Goal: Transaction & Acquisition: Obtain resource

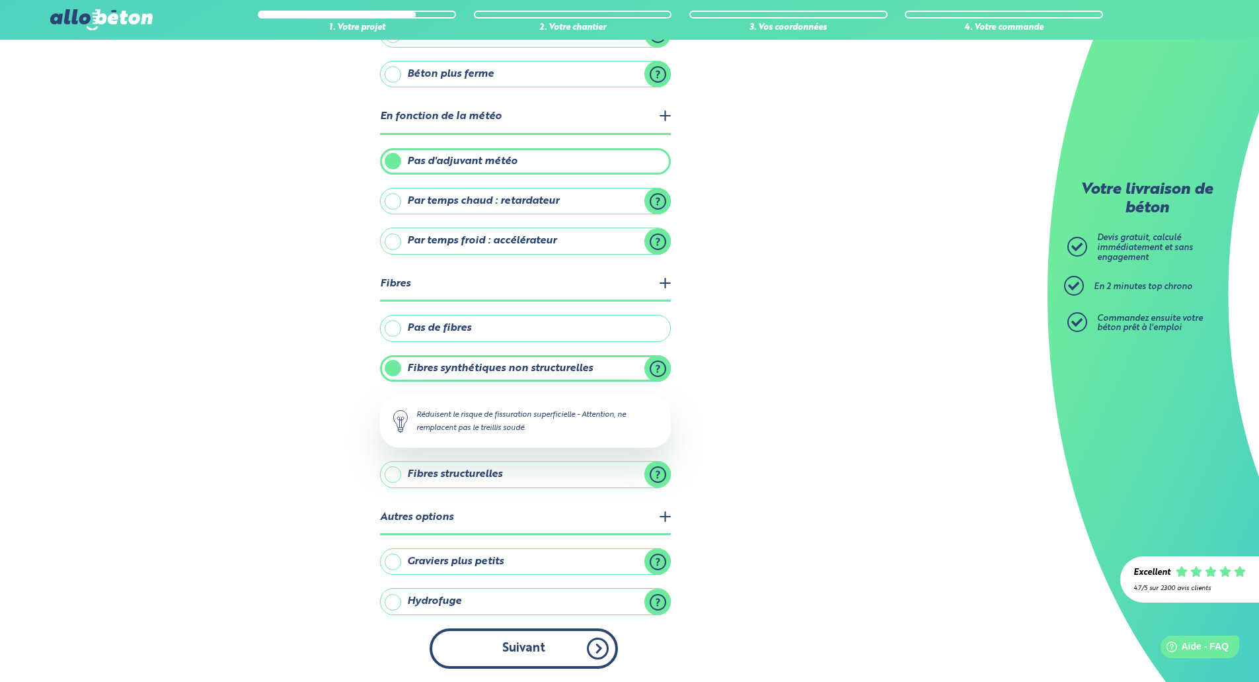
click at [547, 644] on button "Suivant" at bounding box center [524, 648] width 188 height 40
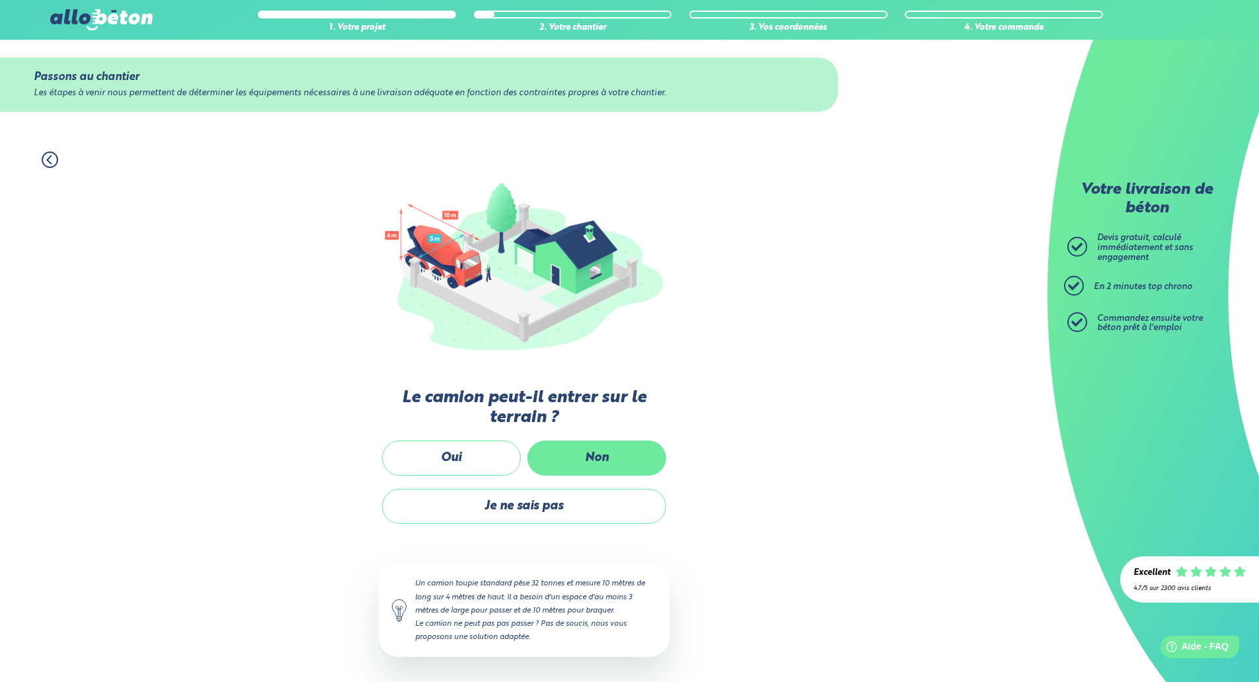
click at [603, 460] on label "Non" at bounding box center [596, 457] width 139 height 35
click at [0, 0] on input "Non" at bounding box center [0, 0] width 0 height 0
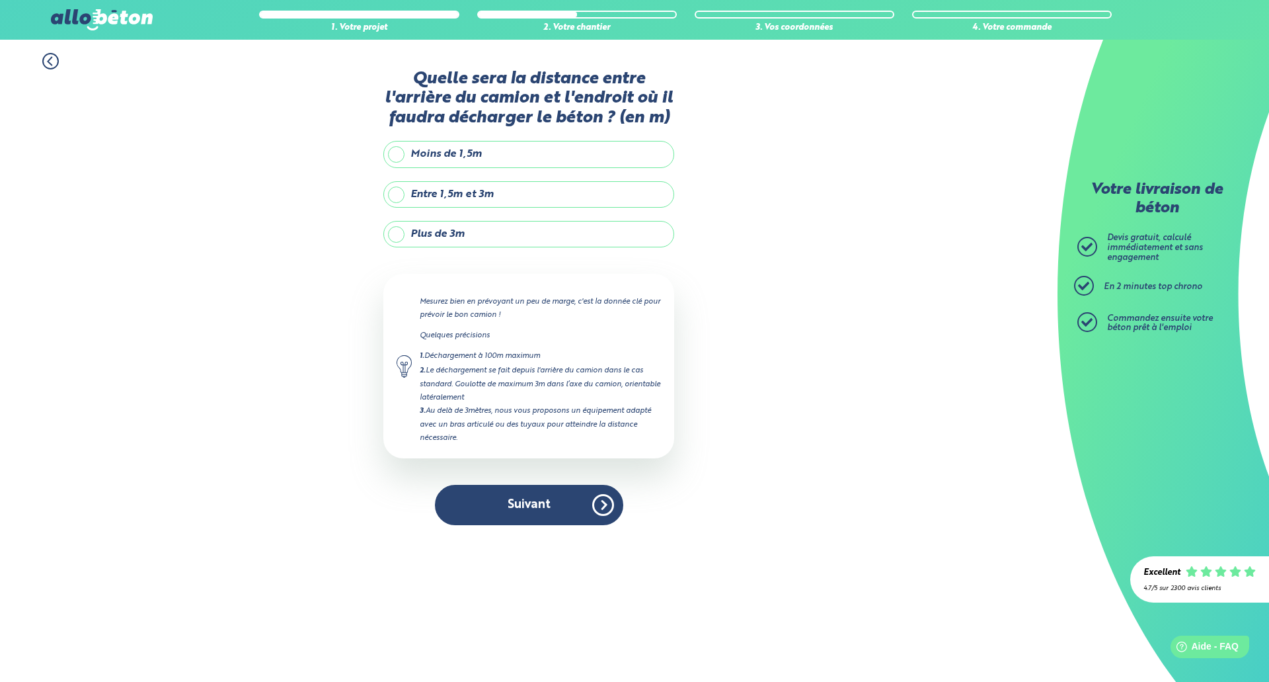
click at [503, 241] on label "Plus de 3m" at bounding box center [528, 234] width 291 height 26
click at [0, 0] on input "Plus de 3m" at bounding box center [0, 0] width 0 height 0
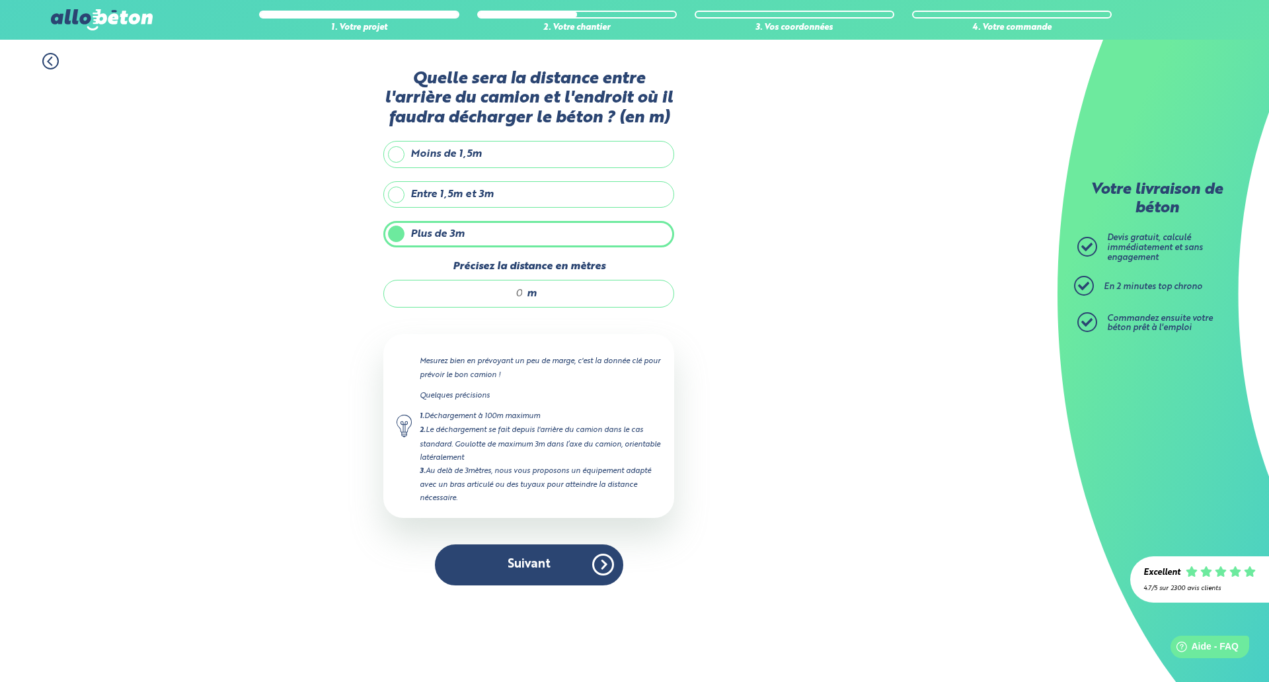
click at [567, 291] on div "m" at bounding box center [528, 294] width 291 height 28
type input "12"
click at [506, 587] on div "Quelle sera la distance entre l'arrière du camion et l'endroit où il faudra déc…" at bounding box center [528, 333] width 291 height 529
click at [561, 556] on button "Suivant" at bounding box center [529, 564] width 188 height 40
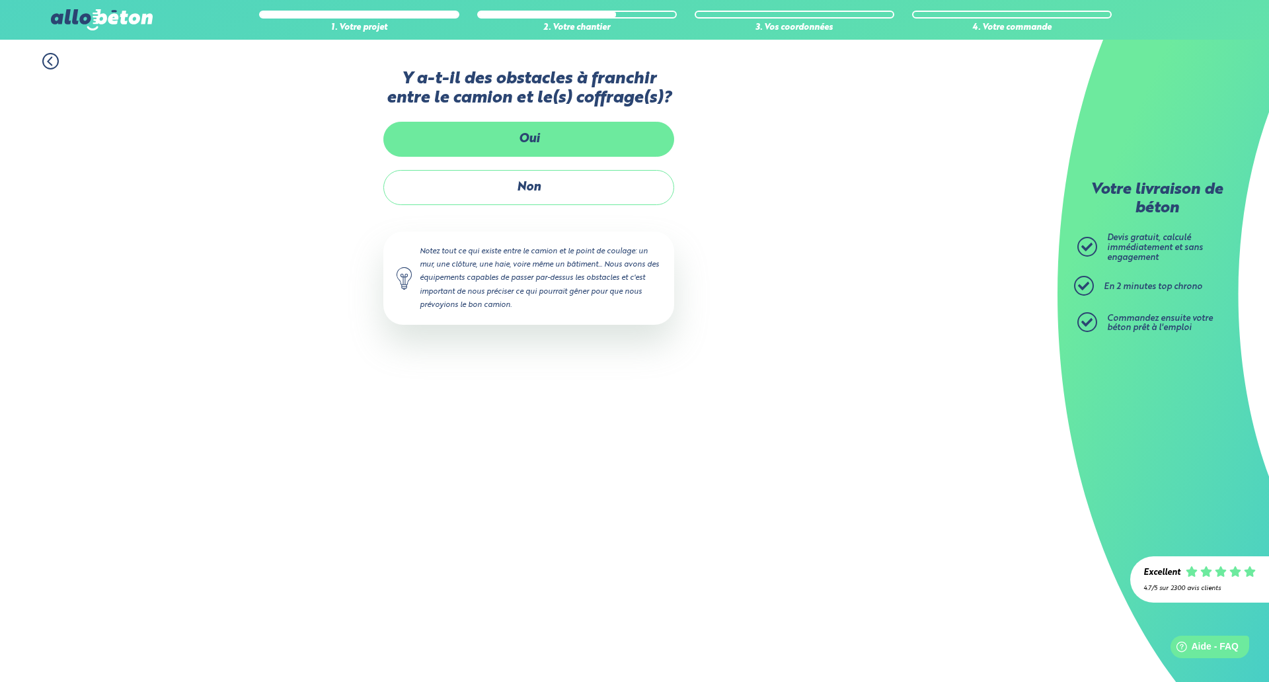
click at [497, 146] on label "Oui" at bounding box center [528, 139] width 291 height 35
click at [0, 0] on input "Oui" at bounding box center [0, 0] width 0 height 0
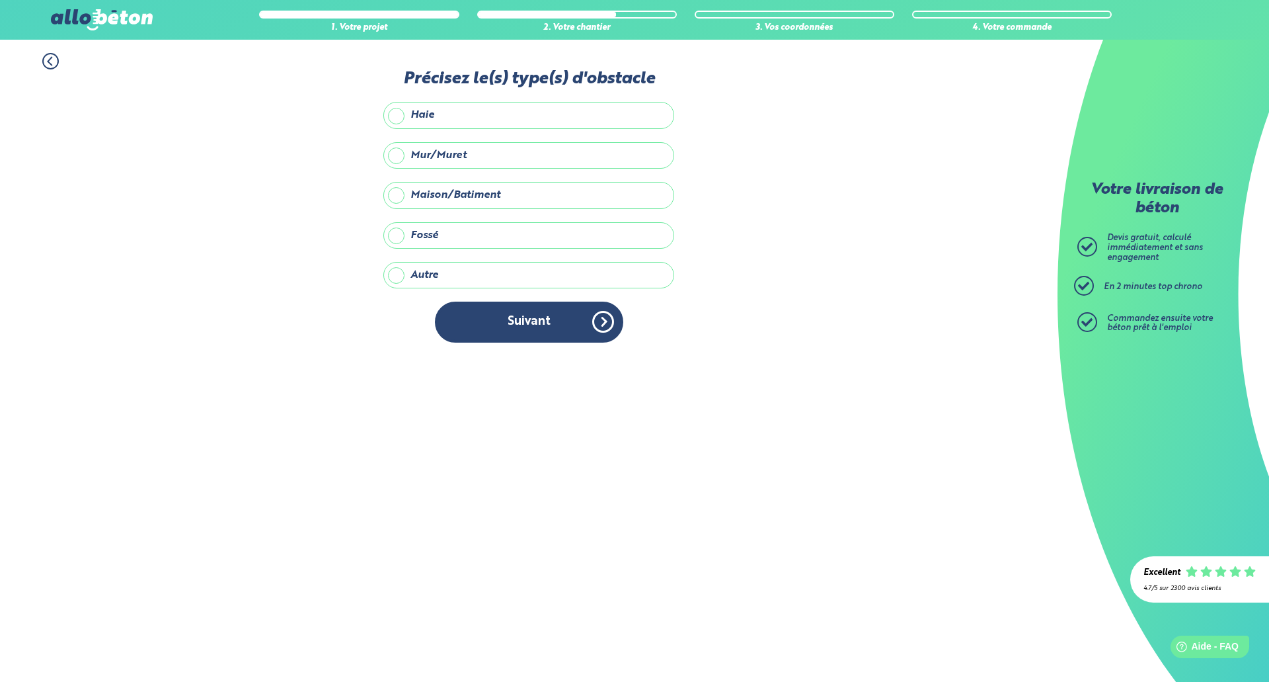
click at [507, 192] on label "Maison/Batiment" at bounding box center [528, 195] width 291 height 26
click at [0, 0] on input "Maison/Batiment" at bounding box center [0, 0] width 0 height 0
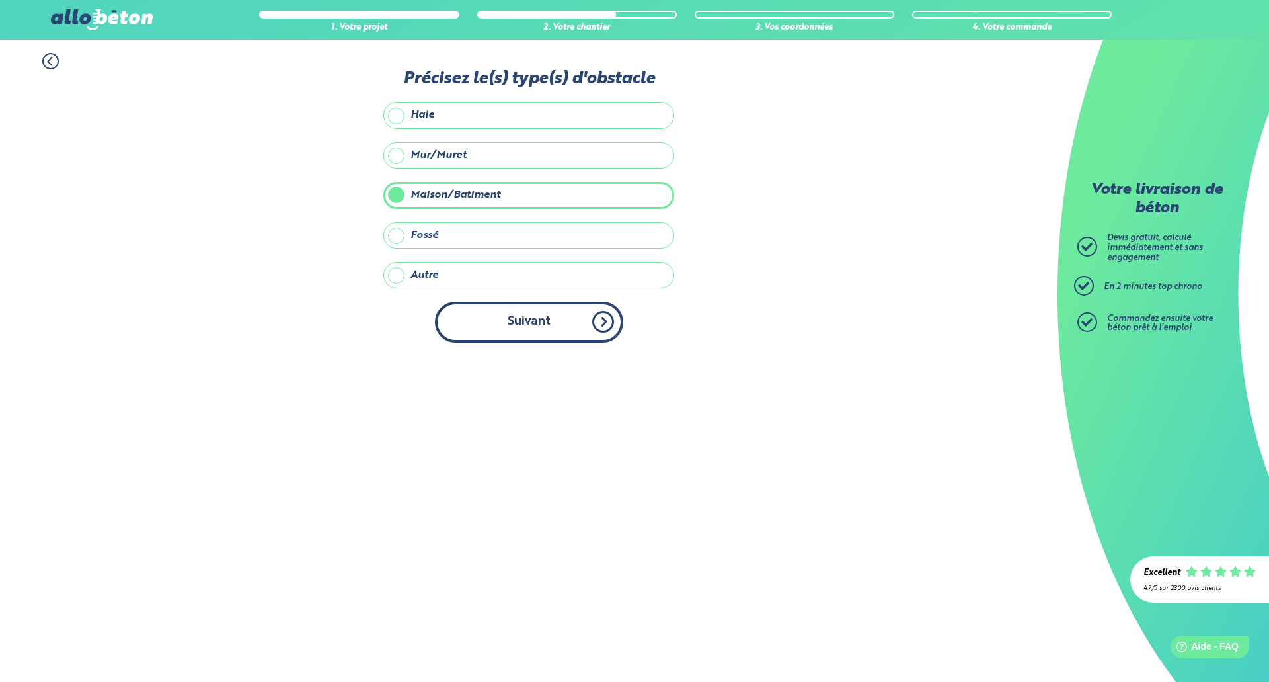
click at [539, 319] on button "Suivant" at bounding box center [529, 321] width 188 height 40
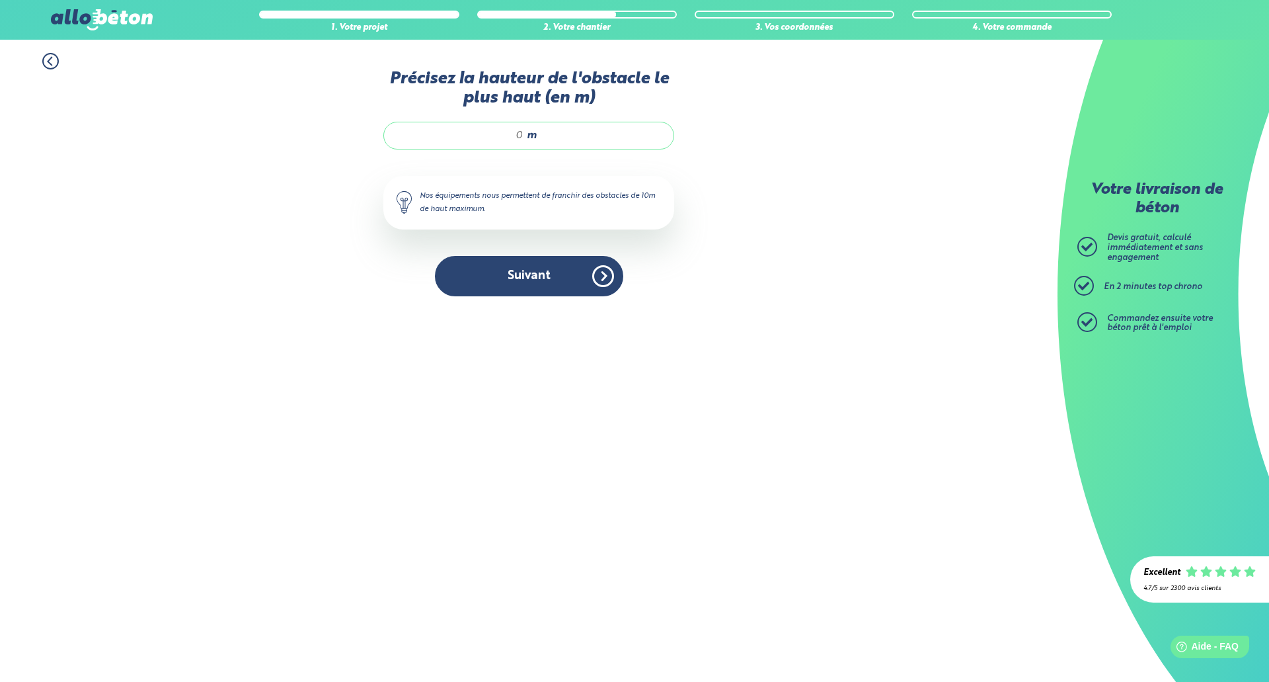
click at [458, 148] on div "m" at bounding box center [528, 136] width 291 height 28
click at [487, 141] on input "Précisez la hauteur de l'obstacle le plus haut (en m)" at bounding box center [460, 135] width 126 height 13
type input "5"
click at [520, 281] on button "Suivant" at bounding box center [529, 276] width 188 height 40
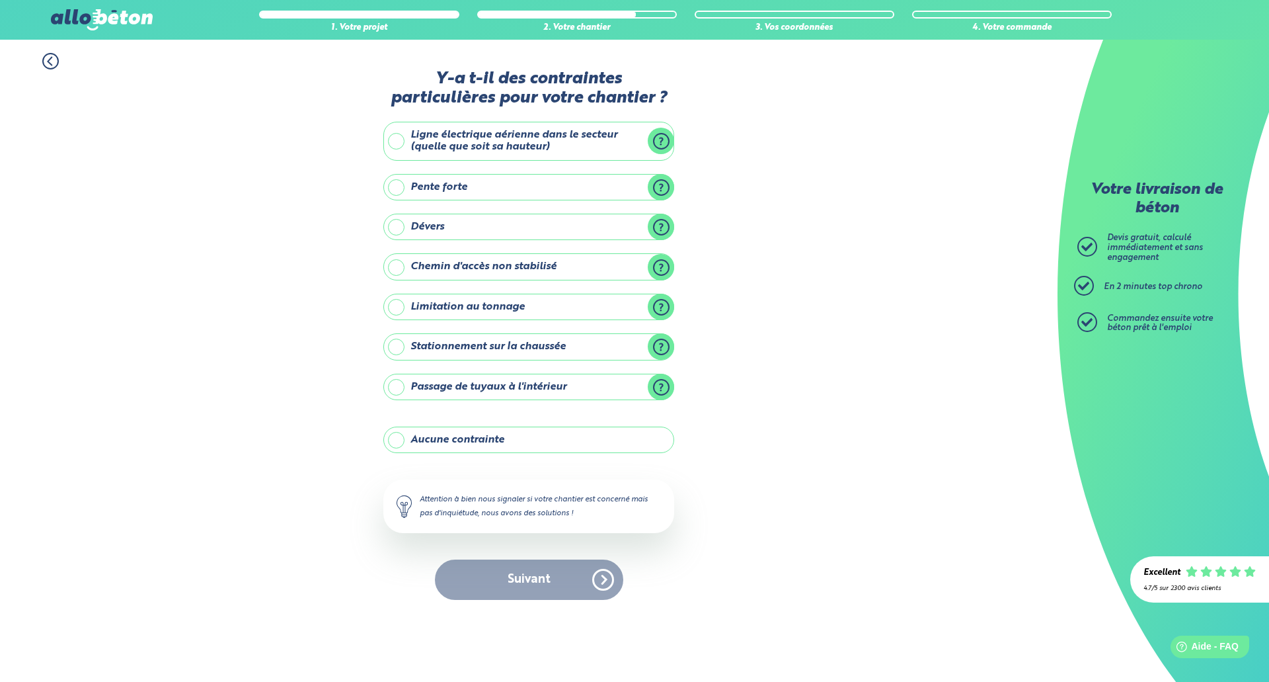
click at [394, 346] on label "Stationnement sur la chaussée" at bounding box center [528, 346] width 291 height 26
click at [0, 0] on input "Stationnement sur la chaussée" at bounding box center [0, 0] width 0 height 0
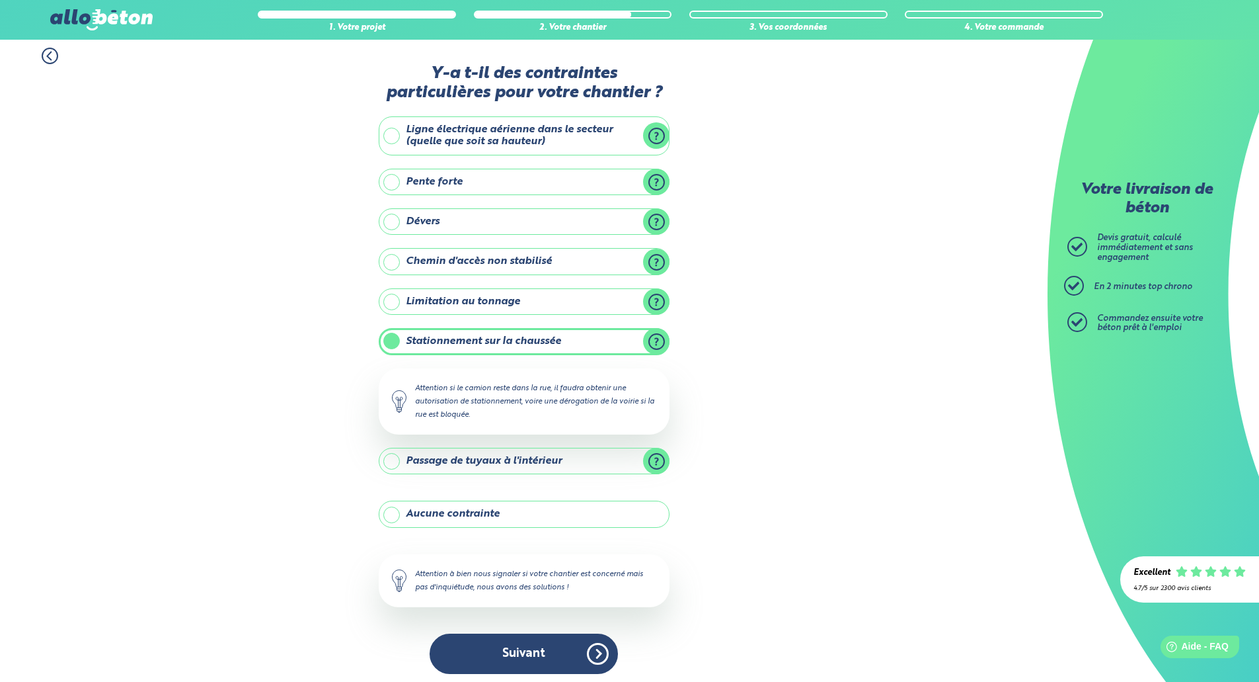
scroll to position [11, 0]
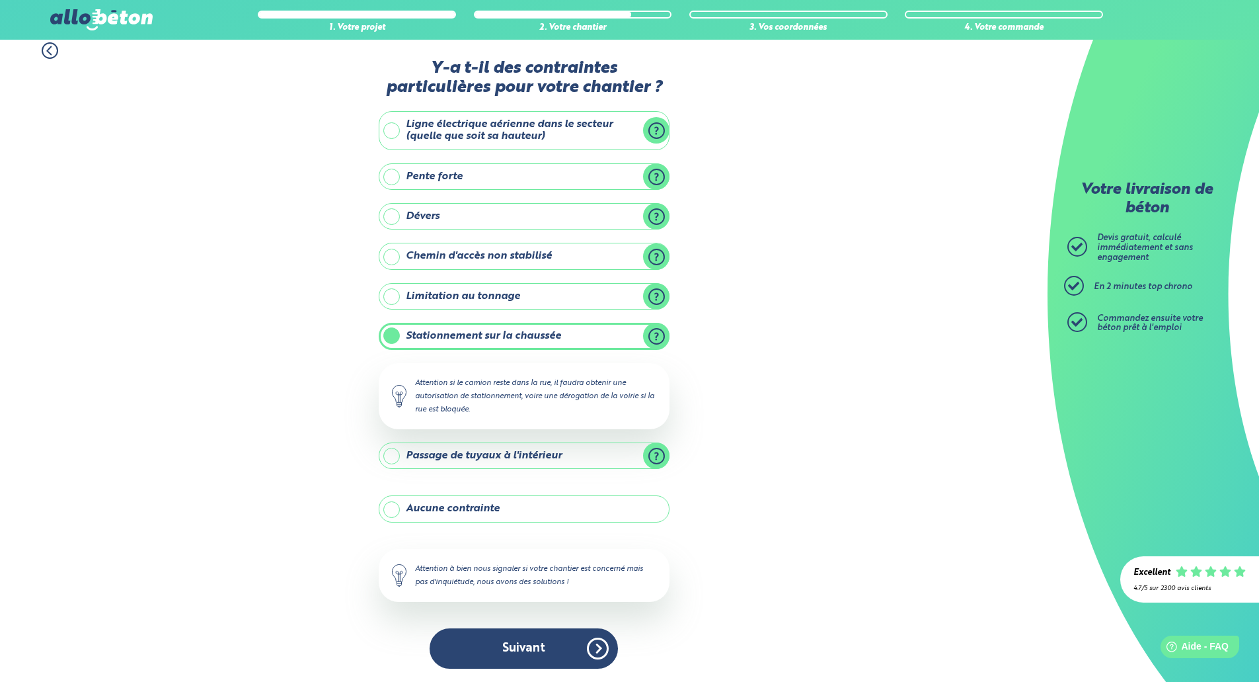
click at [656, 458] on label "Passage de tuyaux à l'intérieur" at bounding box center [524, 455] width 291 height 26
click at [0, 0] on input "Passage de tuyaux à l'intérieur" at bounding box center [0, 0] width 0 height 0
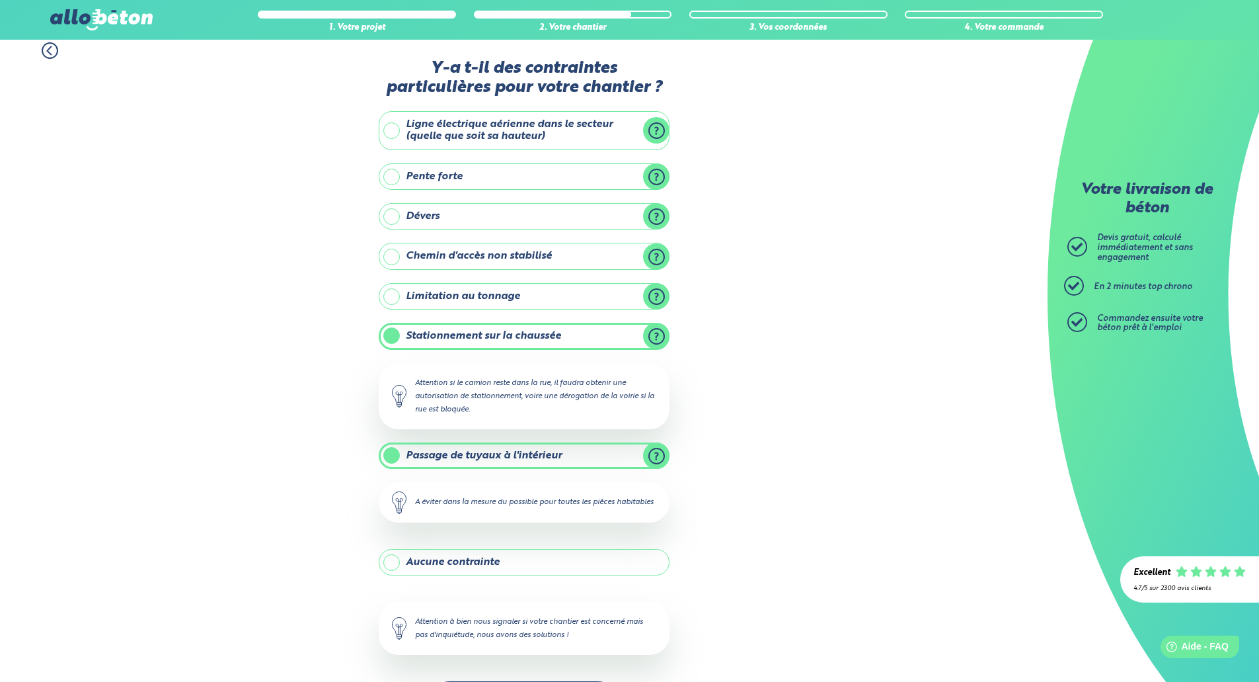
click at [660, 457] on label "Passage de tuyaux à l'intérieur" at bounding box center [524, 455] width 291 height 26
click at [0, 0] on input "Passage de tuyaux à l'intérieur" at bounding box center [0, 0] width 0 height 0
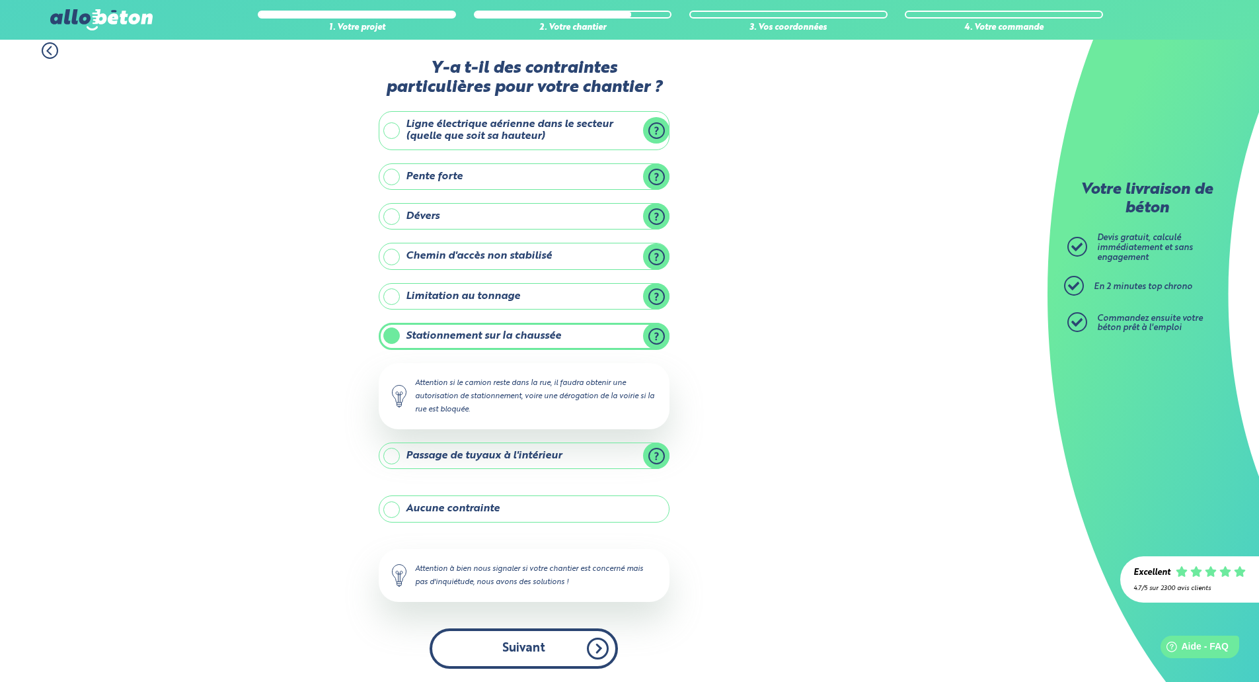
click at [524, 635] on button "Suivant" at bounding box center [524, 648] width 188 height 40
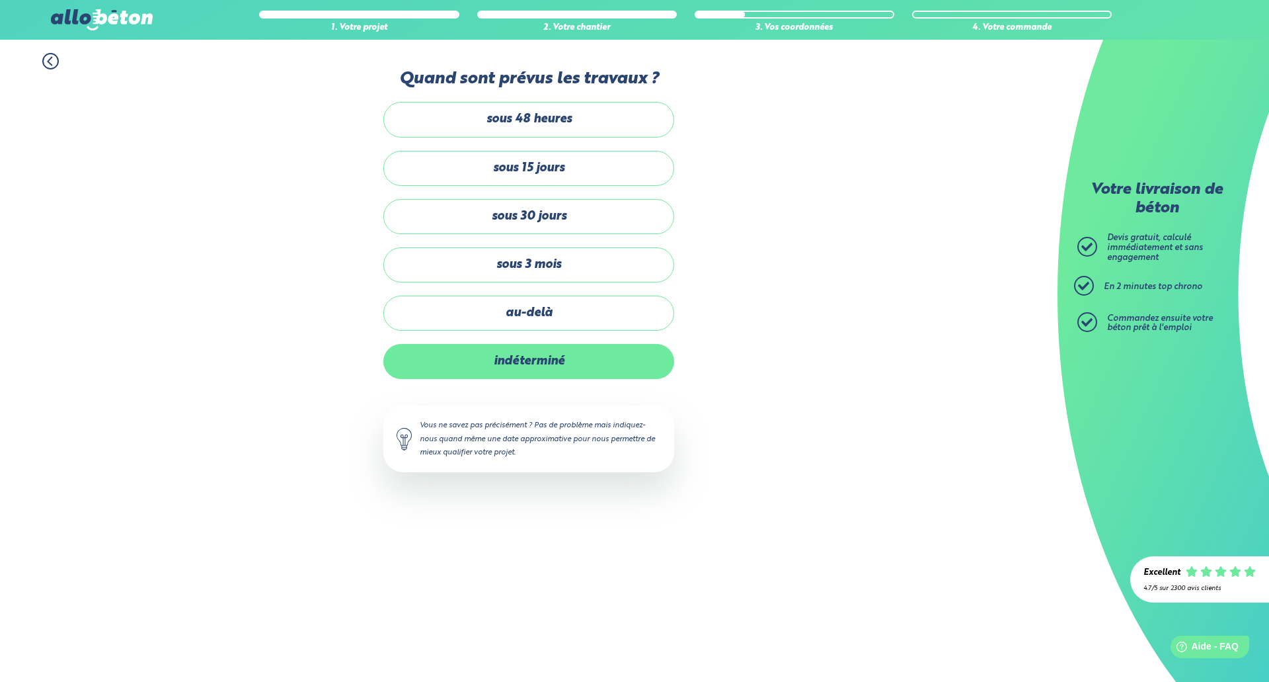
click at [584, 360] on label "indéterminé" at bounding box center [528, 361] width 291 height 35
click at [0, 0] on input "indéterminé" at bounding box center [0, 0] width 0 height 0
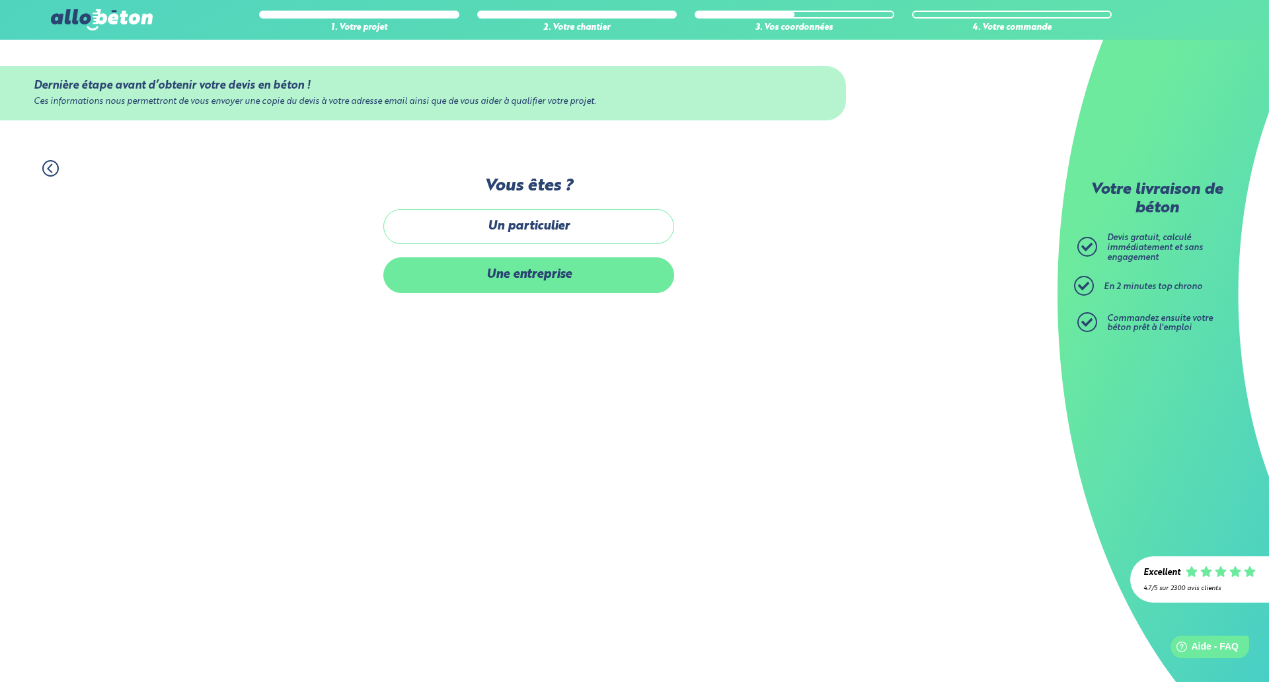
click at [579, 273] on label "Une entreprise" at bounding box center [528, 274] width 291 height 35
click at [0, 0] on input "Une entreprise" at bounding box center [0, 0] width 0 height 0
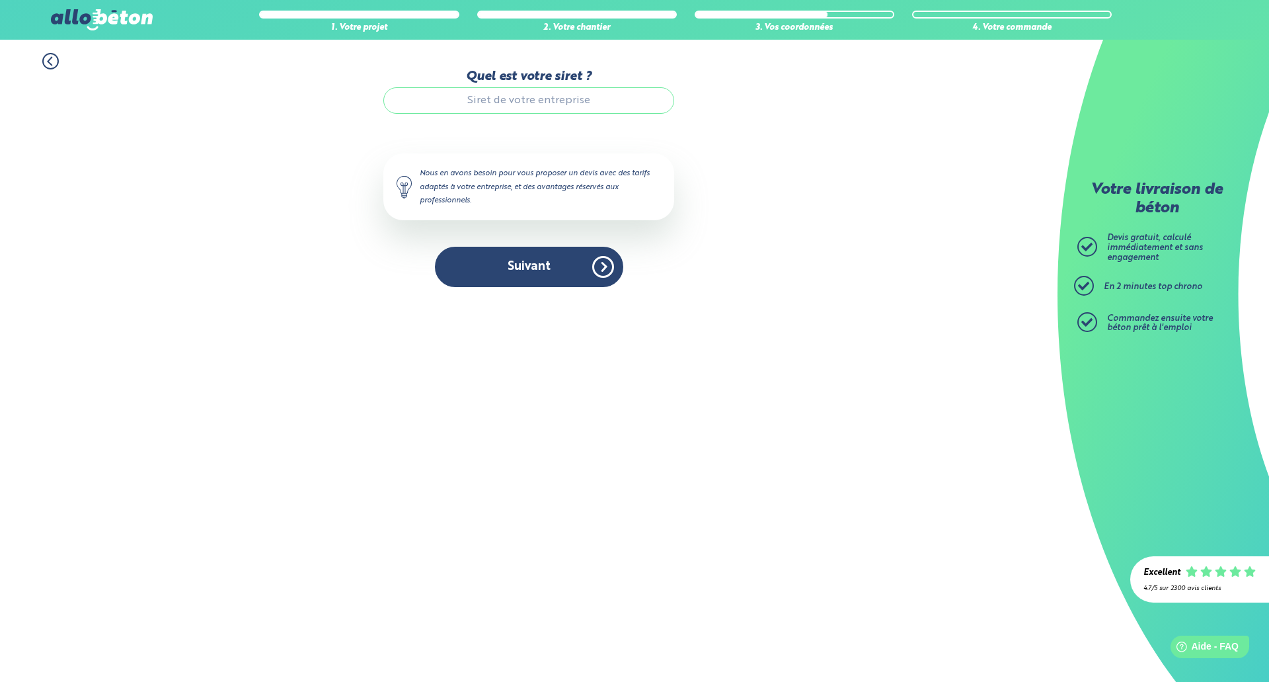
click at [551, 109] on input "Quel est votre siret ?" at bounding box center [528, 100] width 291 height 26
click at [506, 155] on div "Nous en avons besoin pour vous proposer un devis avec des tarifs adaptés à votr…" at bounding box center [528, 186] width 291 height 66
click at [529, 105] on input "Quel est votre siret ?" at bounding box center [528, 100] width 291 height 26
click at [563, 270] on button "Suivant" at bounding box center [529, 267] width 188 height 40
click at [522, 262] on button "Suivant" at bounding box center [529, 267] width 188 height 40
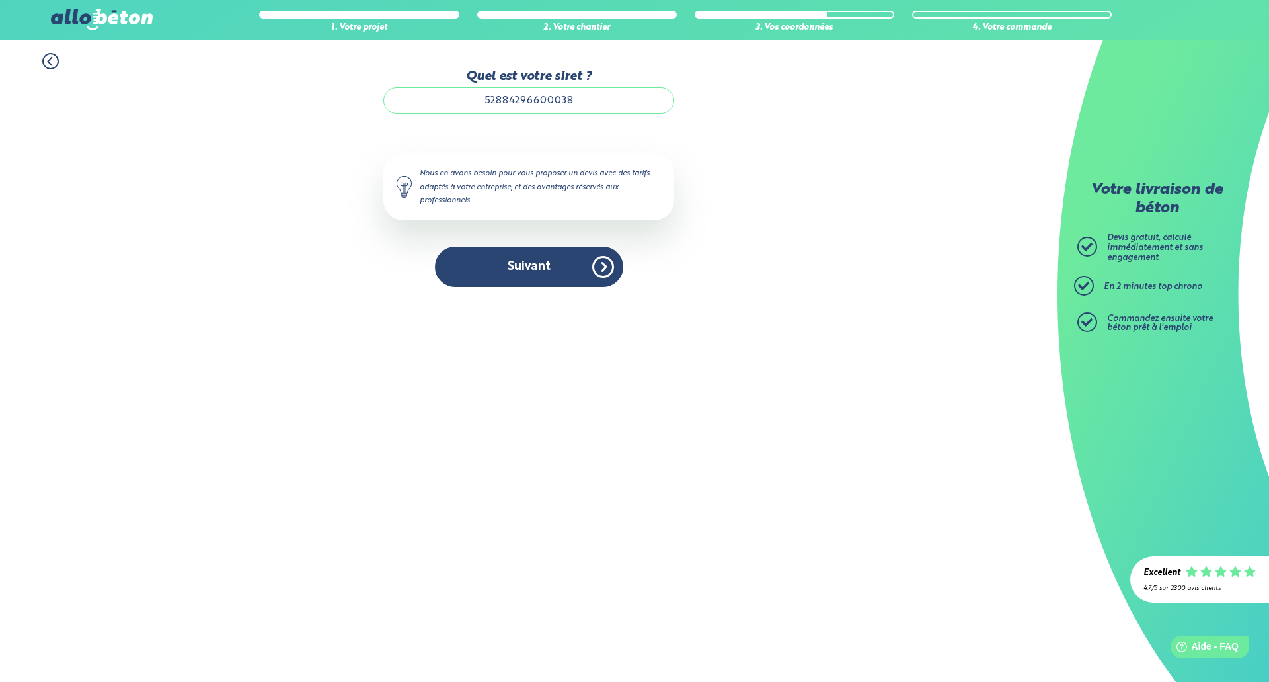
click at [615, 106] on input "52884296600038" at bounding box center [528, 100] width 291 height 26
click at [282, 127] on div "1. Votre projet 2. Votre chantier 3. Vos coordonnées 4. Votre commande Quel est…" at bounding box center [529, 170] width 1058 height 260
click at [522, 247] on button "Suivant" at bounding box center [529, 267] width 188 height 40
drag, startPoint x: 539, startPoint y: 101, endPoint x: 649, endPoint y: 115, distance: 110.6
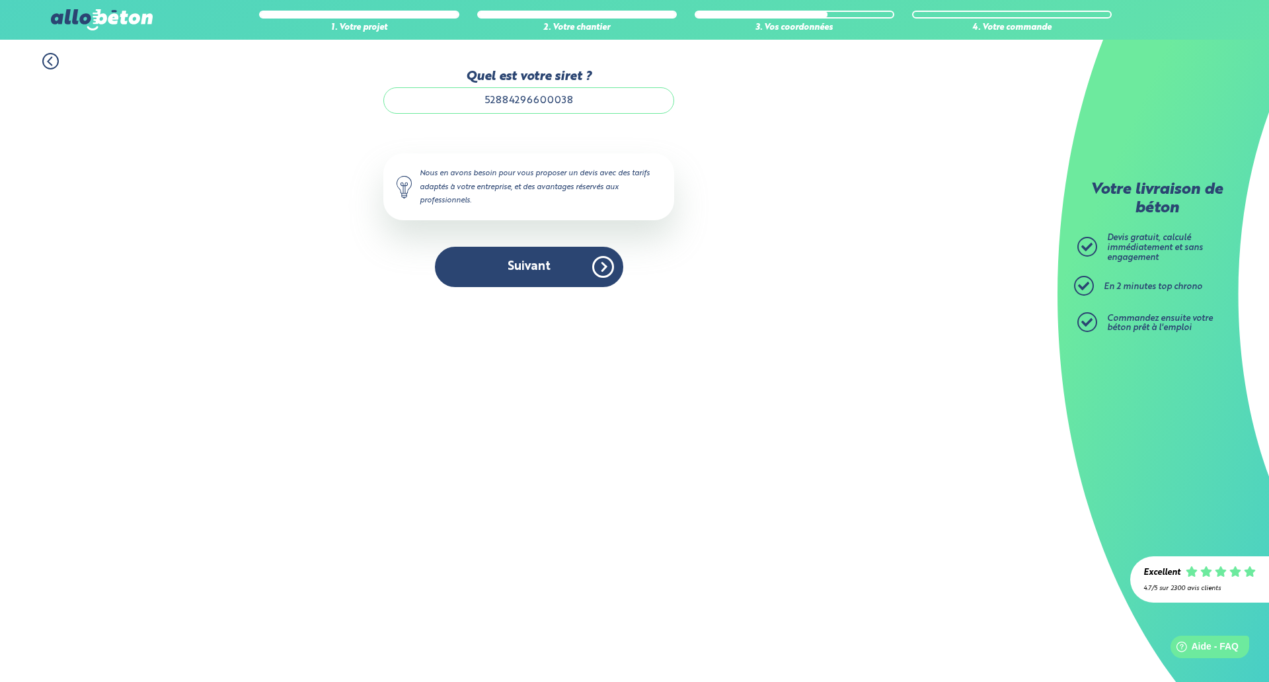
click at [649, 115] on div "Quel est votre siret ? 52884296600038" at bounding box center [528, 98] width 291 height 58
click at [773, 241] on div "1. Votre projet 2. Votre chantier 3. Vos coordonnées 4. Votre commande Quel est…" at bounding box center [529, 170] width 1058 height 260
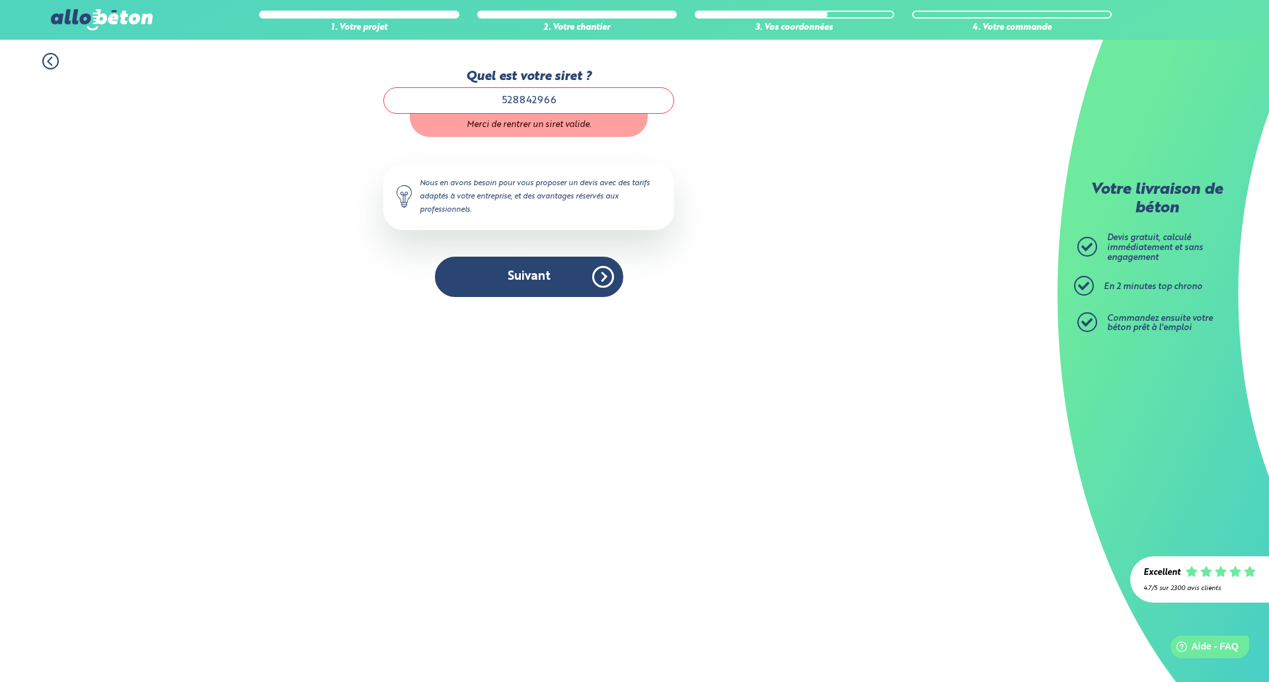
click at [602, 104] on input "528842966" at bounding box center [528, 100] width 291 height 26
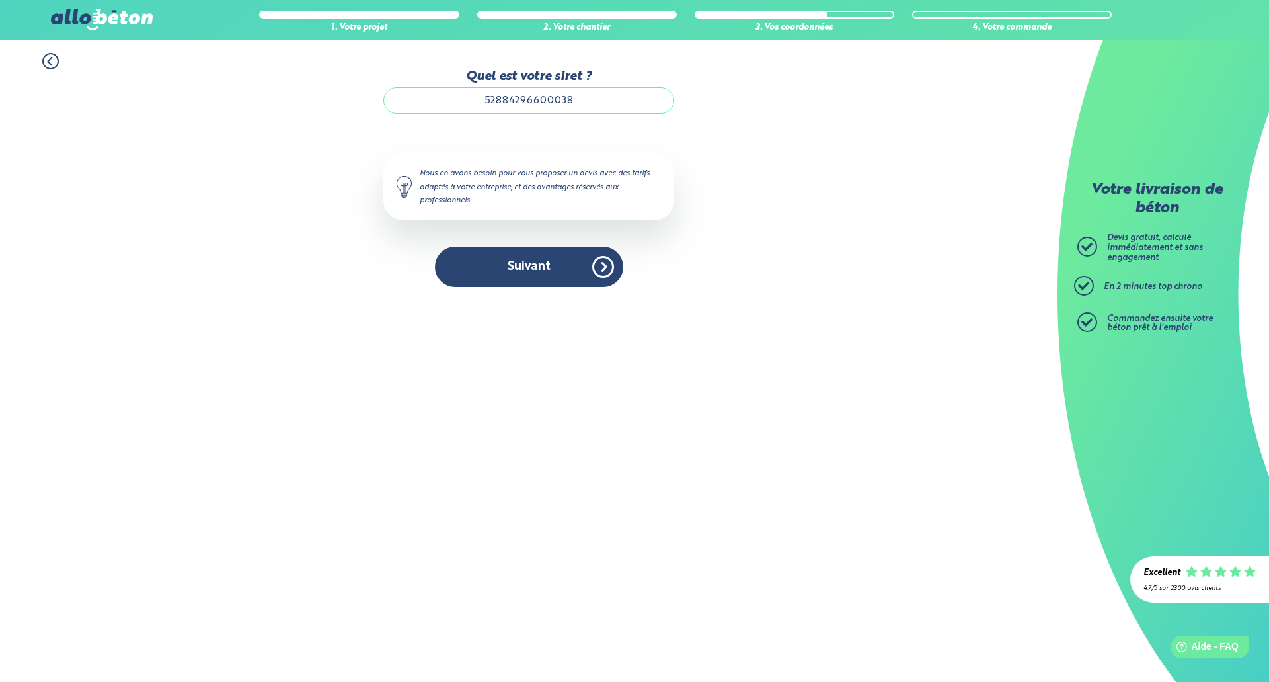
click at [681, 197] on div "1. Votre projet 2. Votre chantier 3. Vos coordonnées 4. Votre commande Quel est…" at bounding box center [529, 170] width 1058 height 260
click at [538, 251] on button "Suivant" at bounding box center [529, 267] width 188 height 40
click at [502, 171] on div "Nous en avons besoin pour vous proposer un devis avec des tarifs adaptés à votr…" at bounding box center [528, 186] width 291 height 66
click at [571, 186] on div "Nous en avons besoin pour vous proposer un devis avec des tarifs adaptés à votr…" at bounding box center [528, 186] width 291 height 66
click at [748, 221] on div "1. Votre projet 2. Votre chantier 3. Vos coordonnées 4. Votre commande Quel est…" at bounding box center [529, 170] width 1058 height 260
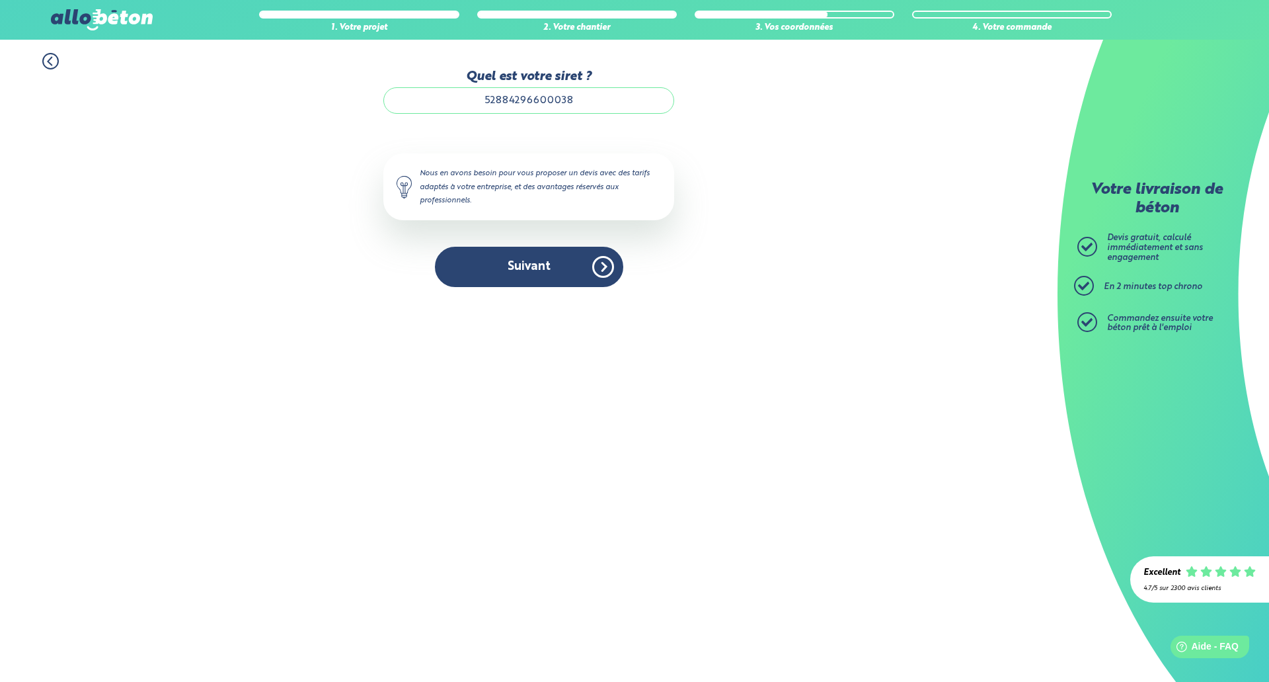
drag, startPoint x: 430, startPoint y: 215, endPoint x: 503, endPoint y: 145, distance: 101.0
click at [432, 214] on div "Nous en avons besoin pour vous proposer un devis avec des tarifs adaptés à votr…" at bounding box center [528, 186] width 291 height 66
click at [455, 91] on input "52884296600038" at bounding box center [528, 100] width 291 height 26
type input "52884296600038"
click at [539, 250] on button "Suivant" at bounding box center [529, 267] width 188 height 40
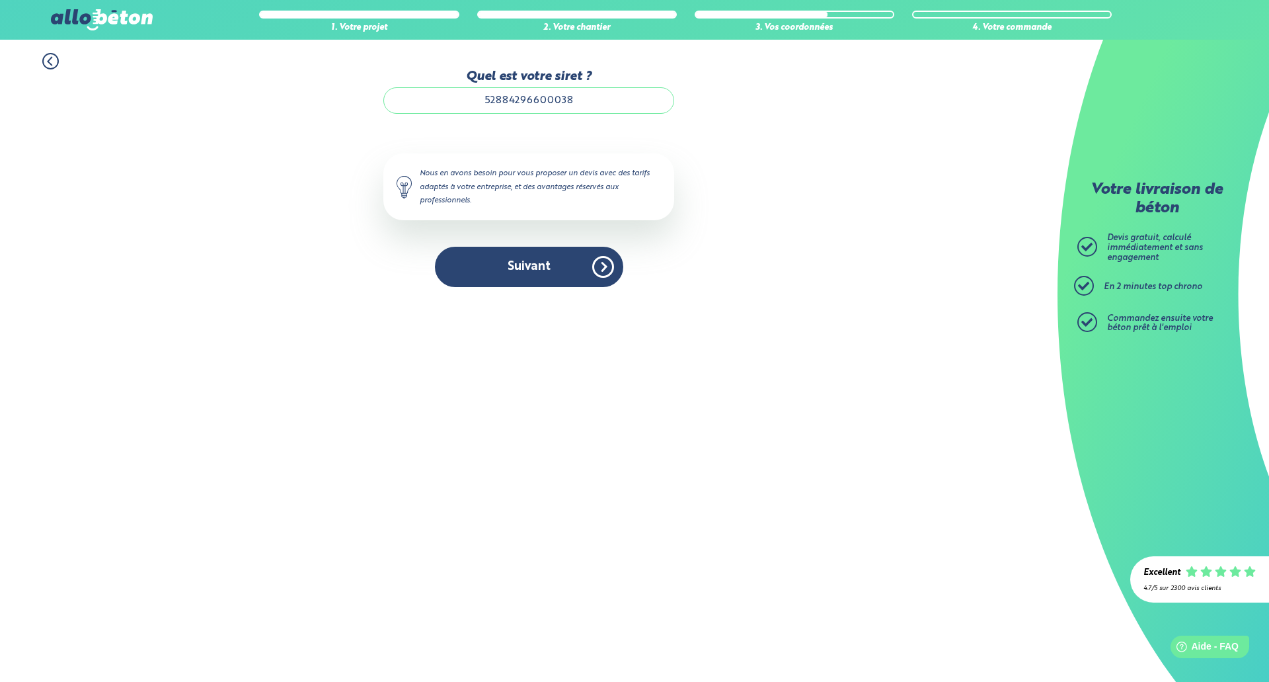
drag, startPoint x: 473, startPoint y: 182, endPoint x: 542, endPoint y: 138, distance: 81.4
click at [473, 181] on div "Nous en avons besoin pour vous proposer un devis avec des tarifs adaptés à votr…" at bounding box center [528, 186] width 291 height 66
click at [551, 108] on input "52884296600038" at bounding box center [528, 100] width 291 height 26
click at [621, 108] on input "52884296600038" at bounding box center [528, 100] width 291 height 26
drag, startPoint x: 601, startPoint y: 101, endPoint x: 408, endPoint y: 106, distance: 193.1
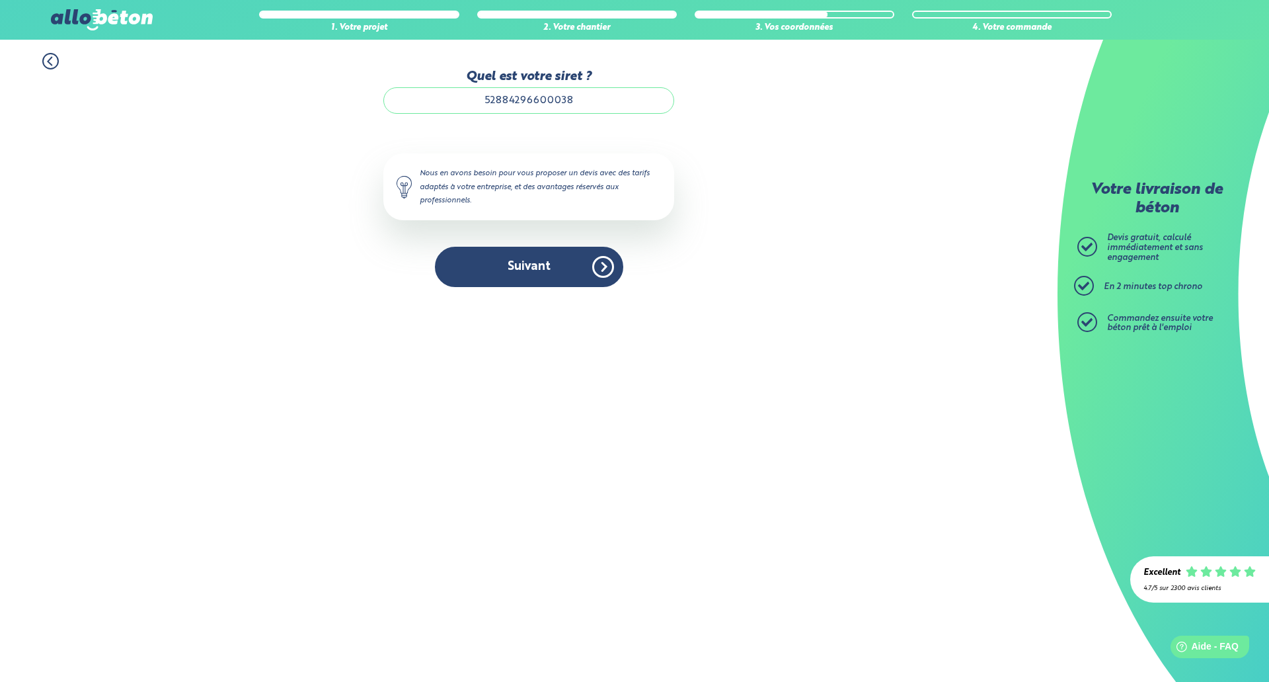
click at [408, 106] on input "52884296600038" at bounding box center [528, 100] width 291 height 26
drag, startPoint x: 510, startPoint y: 102, endPoint x: 529, endPoint y: 103, distance: 19.2
click at [510, 102] on input "Quel est votre siret ?" at bounding box center [528, 100] width 291 height 26
click at [611, 100] on input "52884296600038" at bounding box center [528, 100] width 291 height 26
type input "52884296600038"
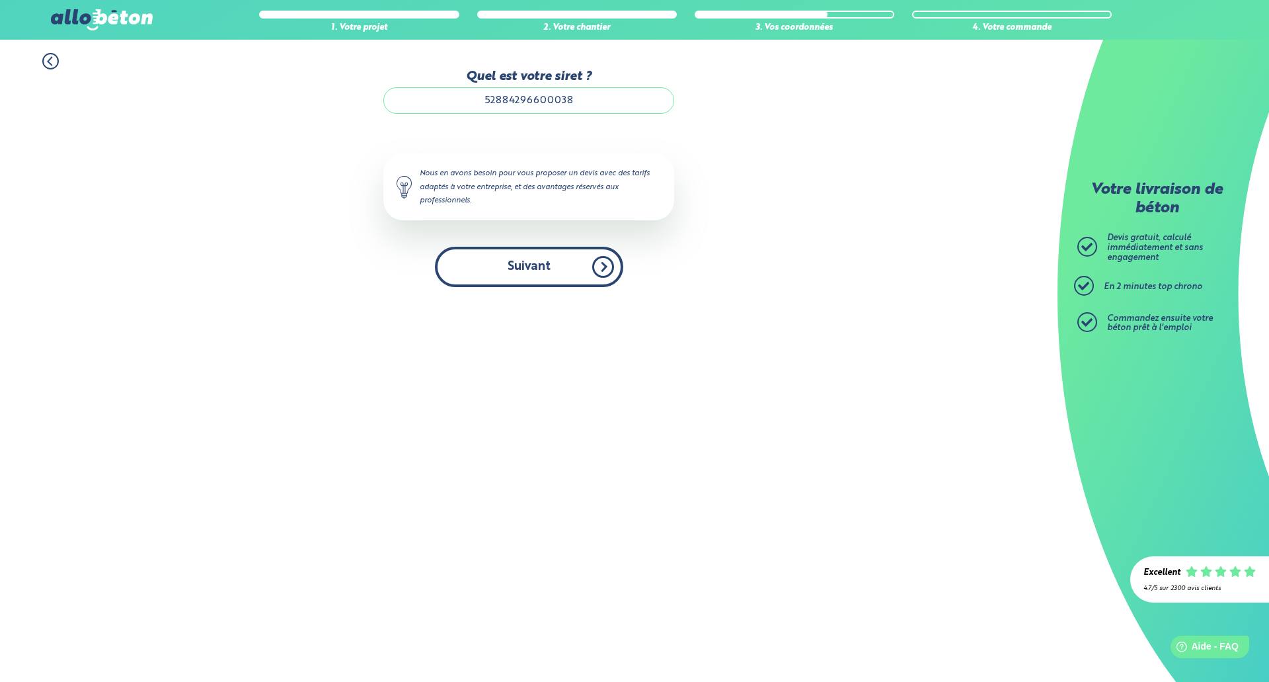
click at [531, 284] on button "Suivant" at bounding box center [529, 267] width 188 height 40
click at [539, 241] on div "Quel est votre siret ? 52884296600038 Le N° de SIRET saisi n’est pas reconnu, v…" at bounding box center [528, 177] width 291 height 217
click at [584, 264] on button "Suivant" at bounding box center [529, 267] width 188 height 40
click at [599, 268] on button "Suivant" at bounding box center [529, 267] width 188 height 40
click at [600, 268] on button "Suivant" at bounding box center [529, 267] width 188 height 40
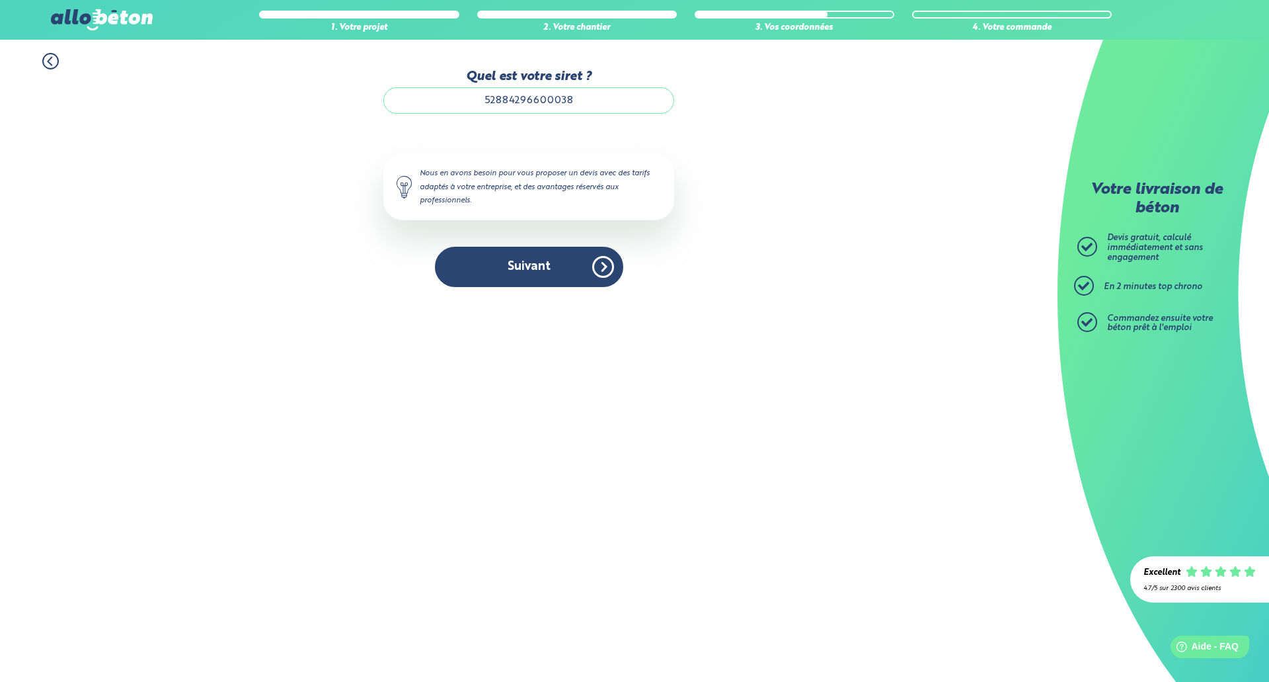
scroll to position [1, 0]
drag, startPoint x: 600, startPoint y: 102, endPoint x: 363, endPoint y: 114, distance: 237.6
click at [363, 114] on div "1. Votre projet 2. Votre chantier 3. Vos coordonnées 4. Votre commande Quel est…" at bounding box center [529, 170] width 1058 height 260
click at [776, 343] on div "Accueil Livraison Béton Centrale béton à proximité Livraison béton Isère Livrai…" at bounding box center [529, 361] width 1058 height 642
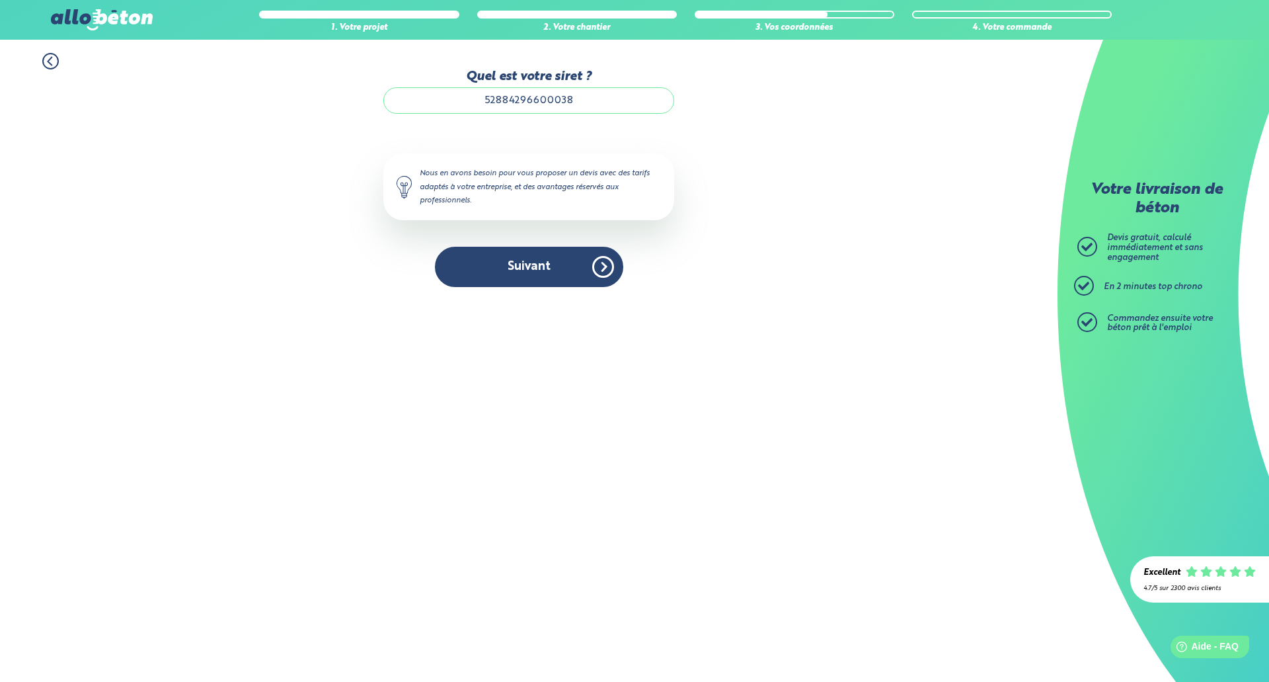
click at [53, 61] on icon at bounding box center [50, 61] width 17 height 17
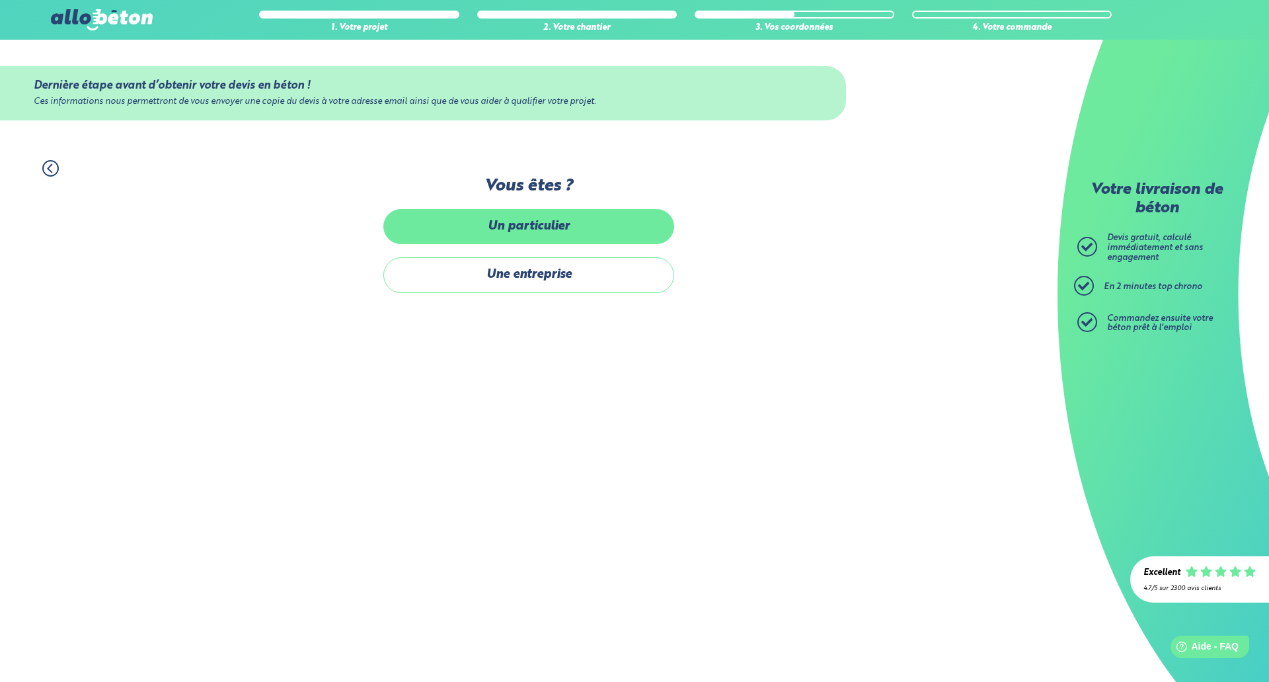
click at [590, 217] on label "Un particulier" at bounding box center [528, 226] width 291 height 35
click at [0, 0] on input "Un particulier" at bounding box center [0, 0] width 0 height 0
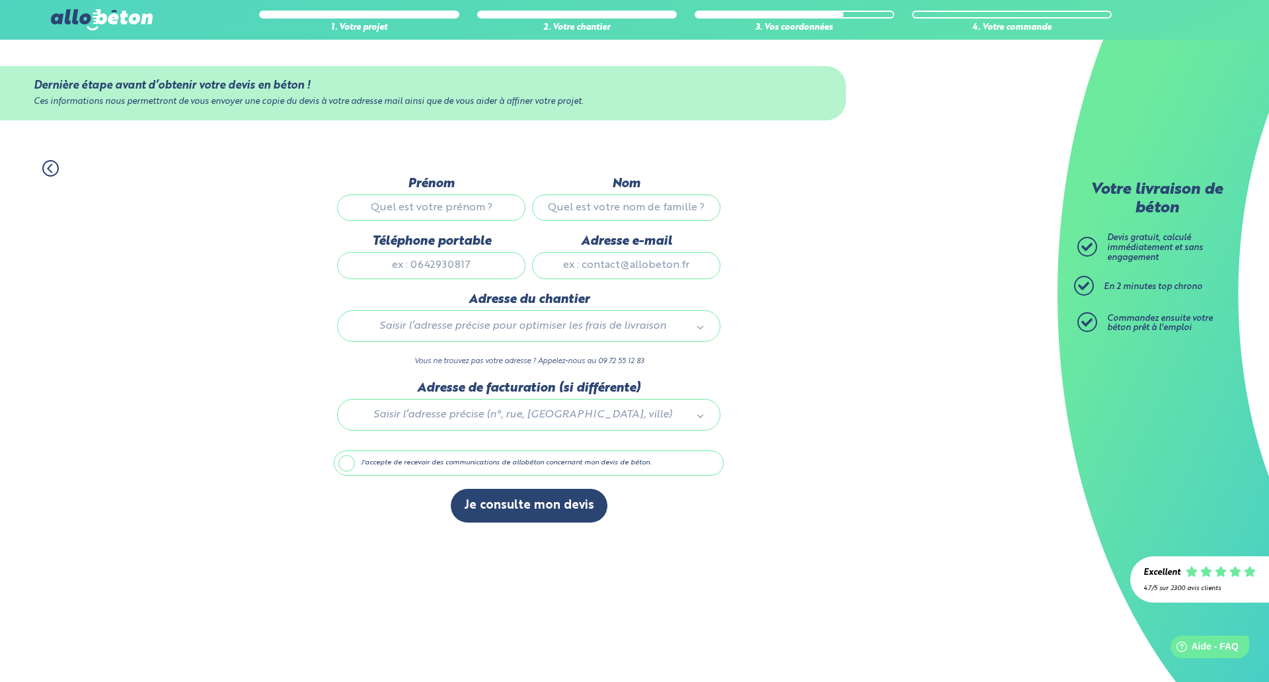
click at [461, 220] on input "Prénom" at bounding box center [431, 207] width 188 height 26
type input "Kevin"
type input "Dupont"
type input "0632081666"
type input "alpes-agencement@live.fr"
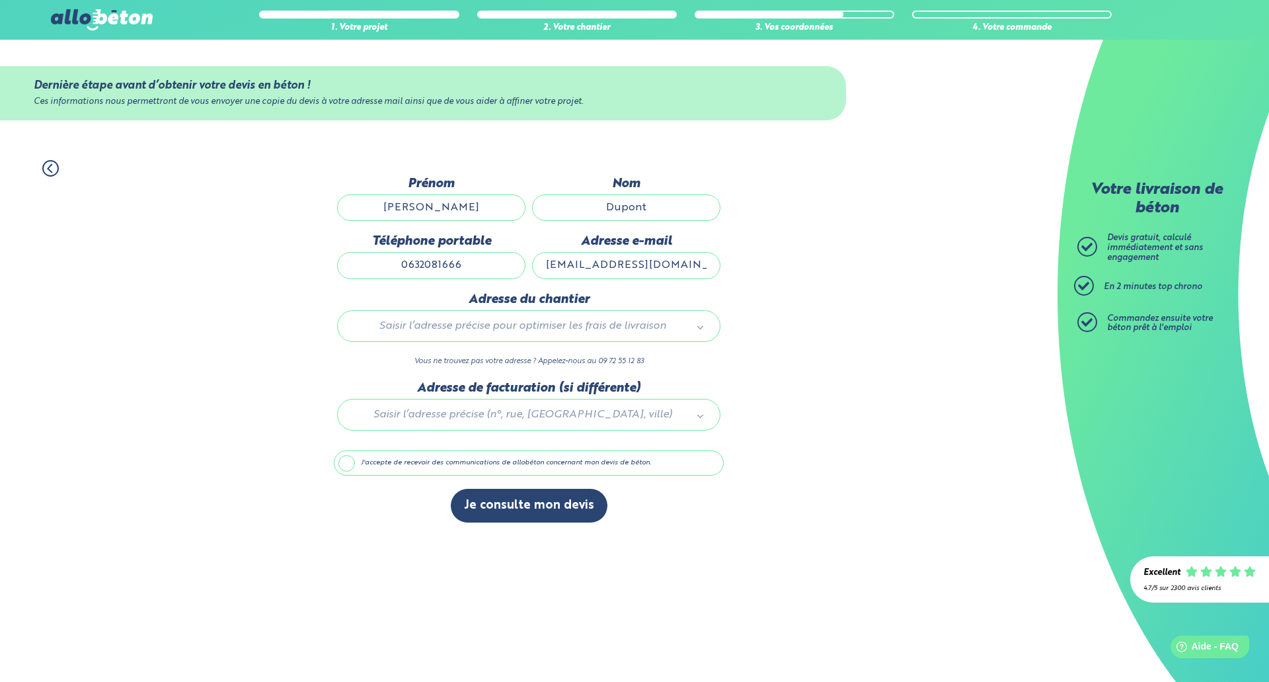
type input "15, route d'Uriage"
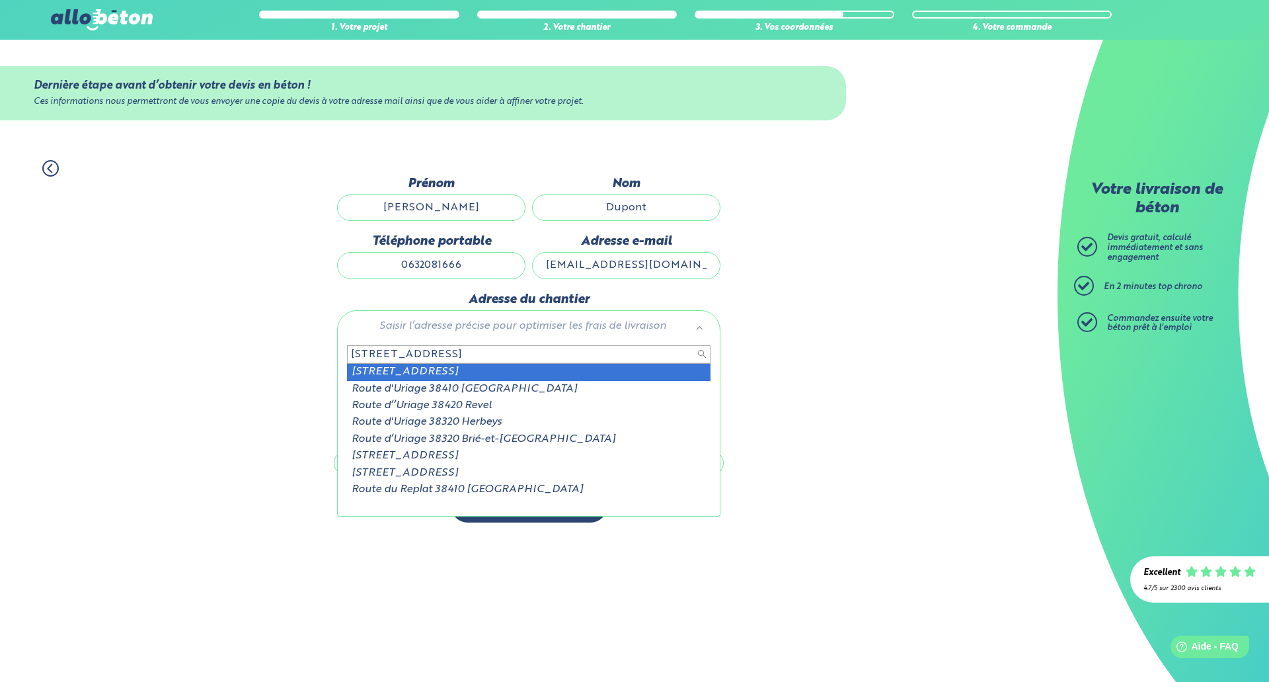
drag, startPoint x: 463, startPoint y: 353, endPoint x: 204, endPoint y: 362, distance: 259.3
click at [208, 362] on body "09 72 55 12 83 Conseils et Appel Gratuits nos produits le béton prêt à l'emploi…" at bounding box center [634, 341] width 1269 height 682
type input "6"
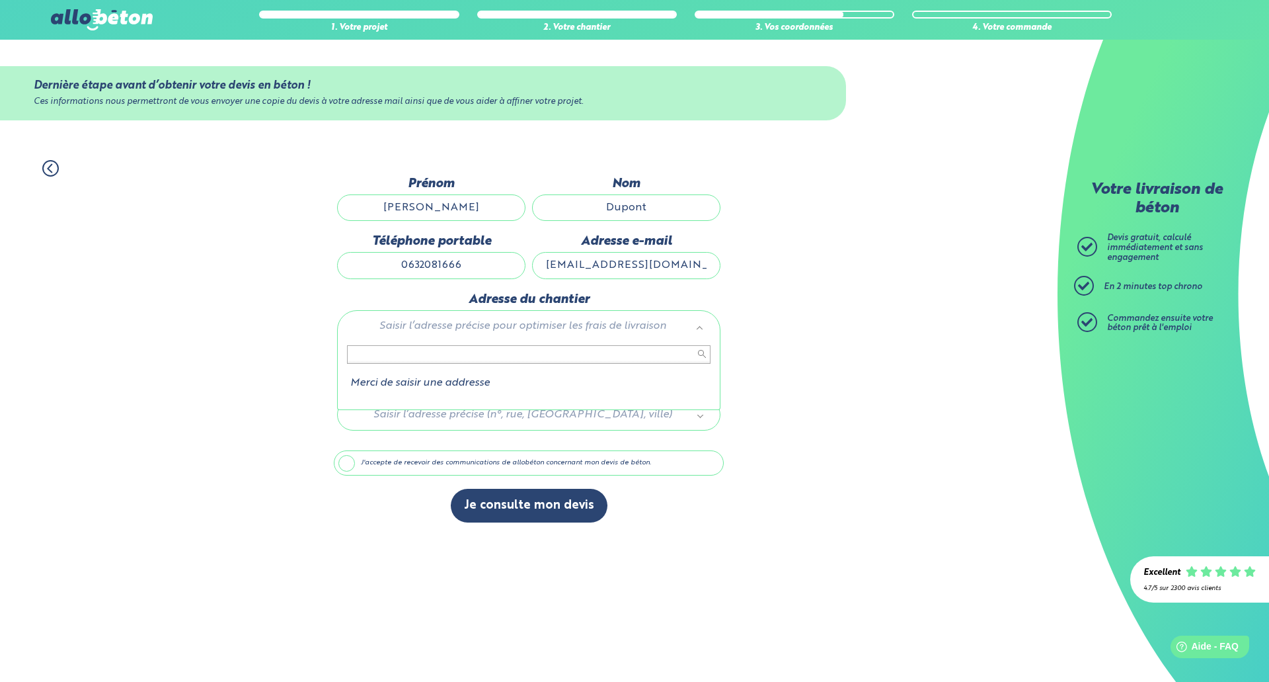
scroll to position [0, 0]
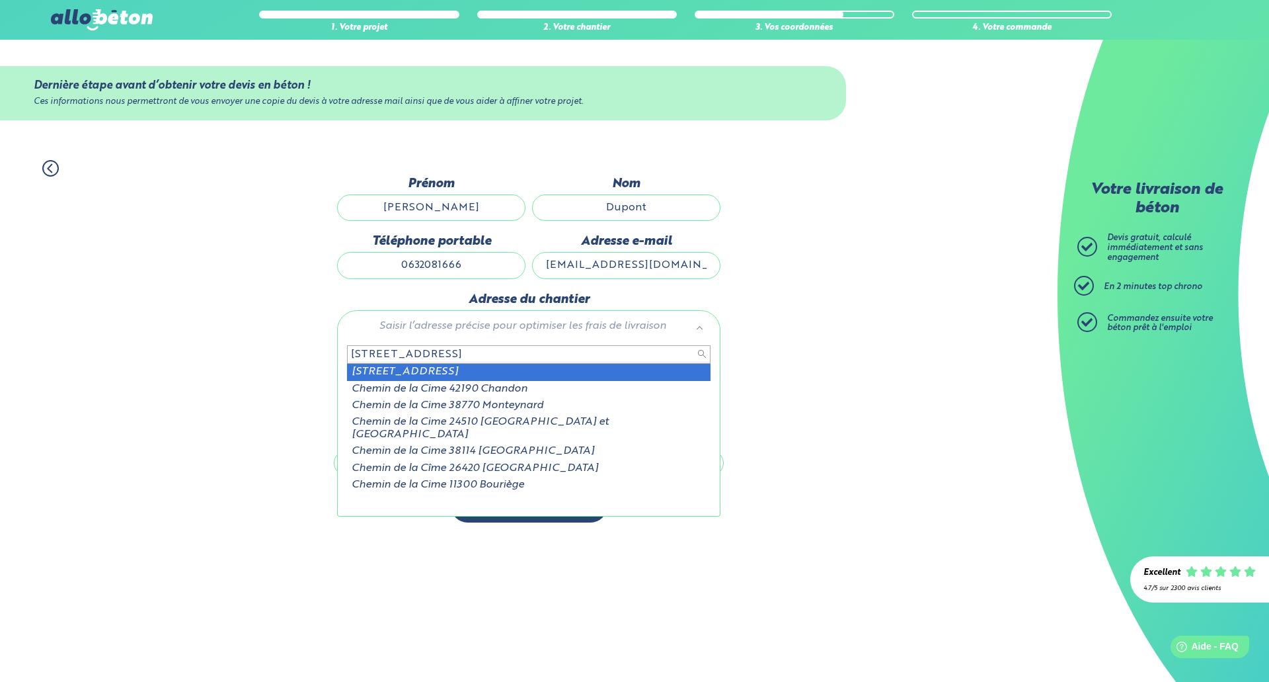
type input "86, chemin de la cime"
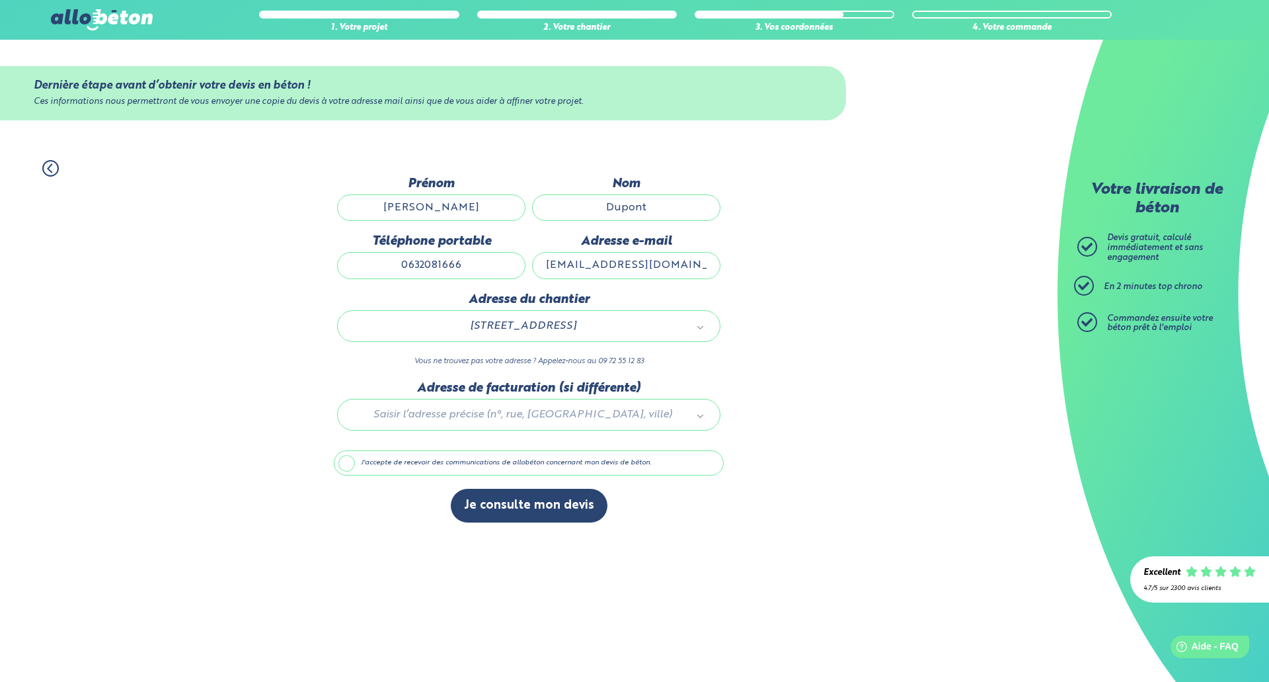
click at [547, 416] on div at bounding box center [529, 412] width 390 height 63
click at [352, 465] on label "J'accepte de recevoir des communications de allobéton concernant mon devis de b…" at bounding box center [529, 462] width 390 height 25
click at [0, 0] on input "J'accepte de recevoir des communications de allobéton concernant mon devis de b…" at bounding box center [0, 0] width 0 height 0
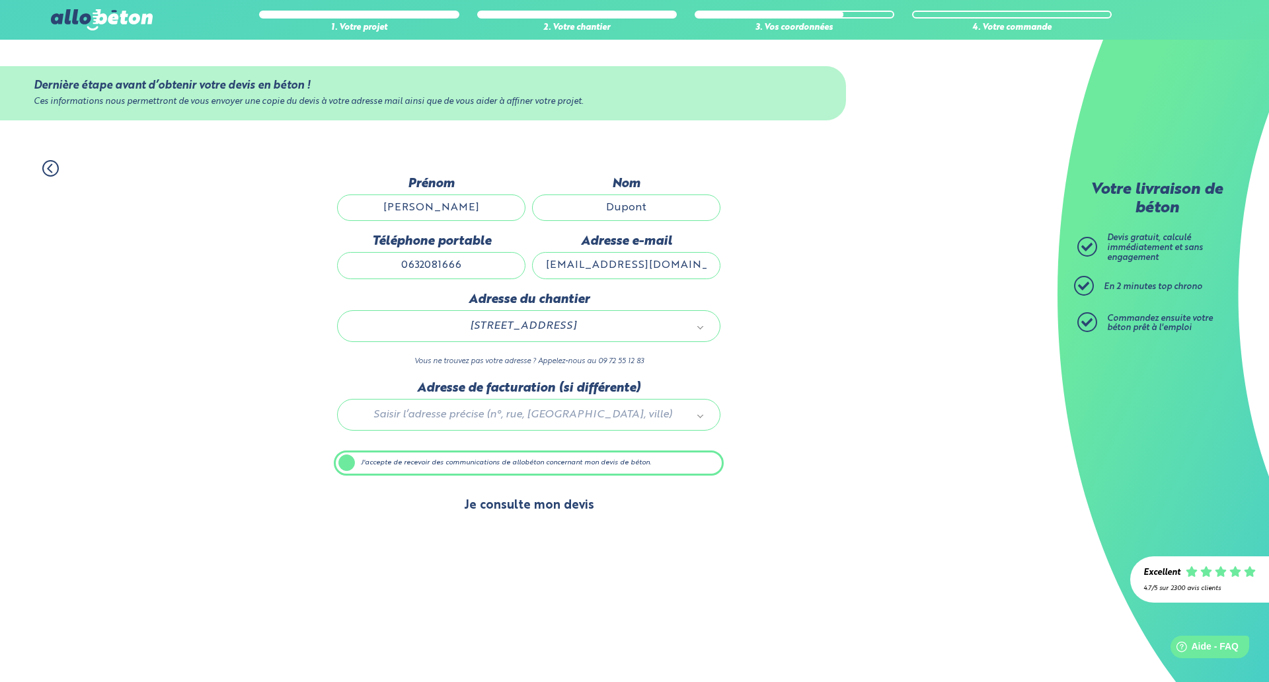
click at [531, 506] on button "Je consulte mon devis" at bounding box center [529, 505] width 157 height 34
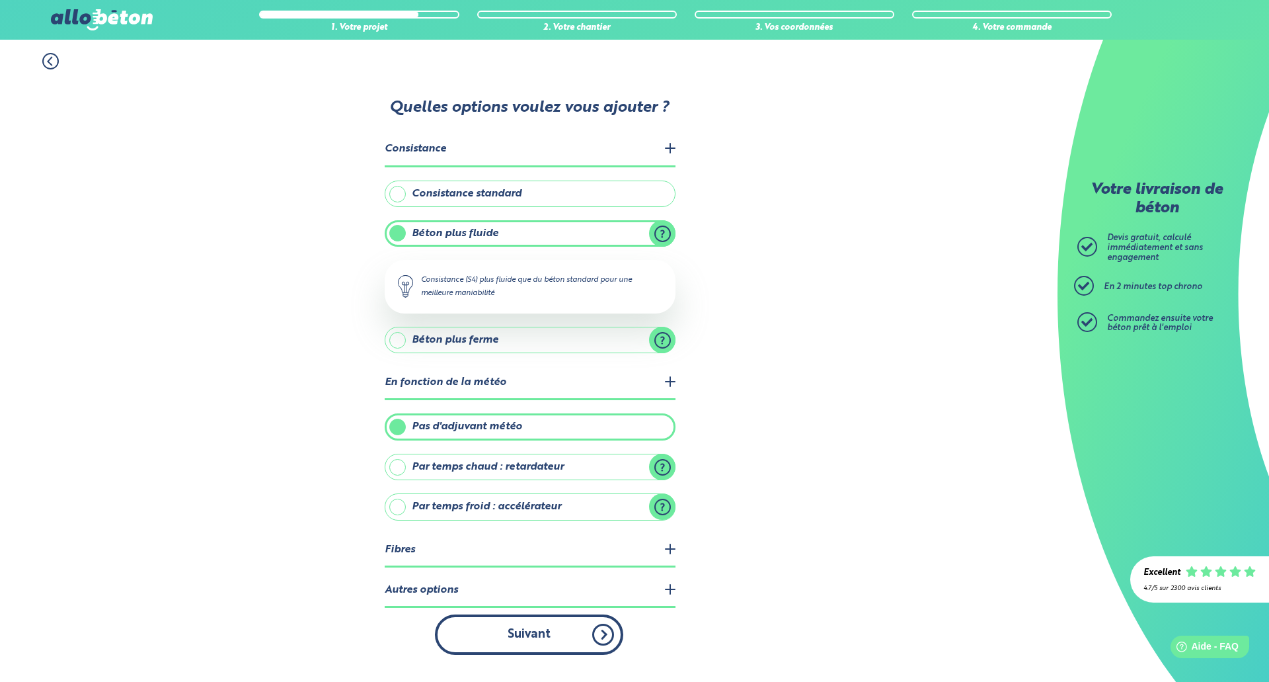
click at [507, 639] on button "Suivant" at bounding box center [529, 634] width 188 height 40
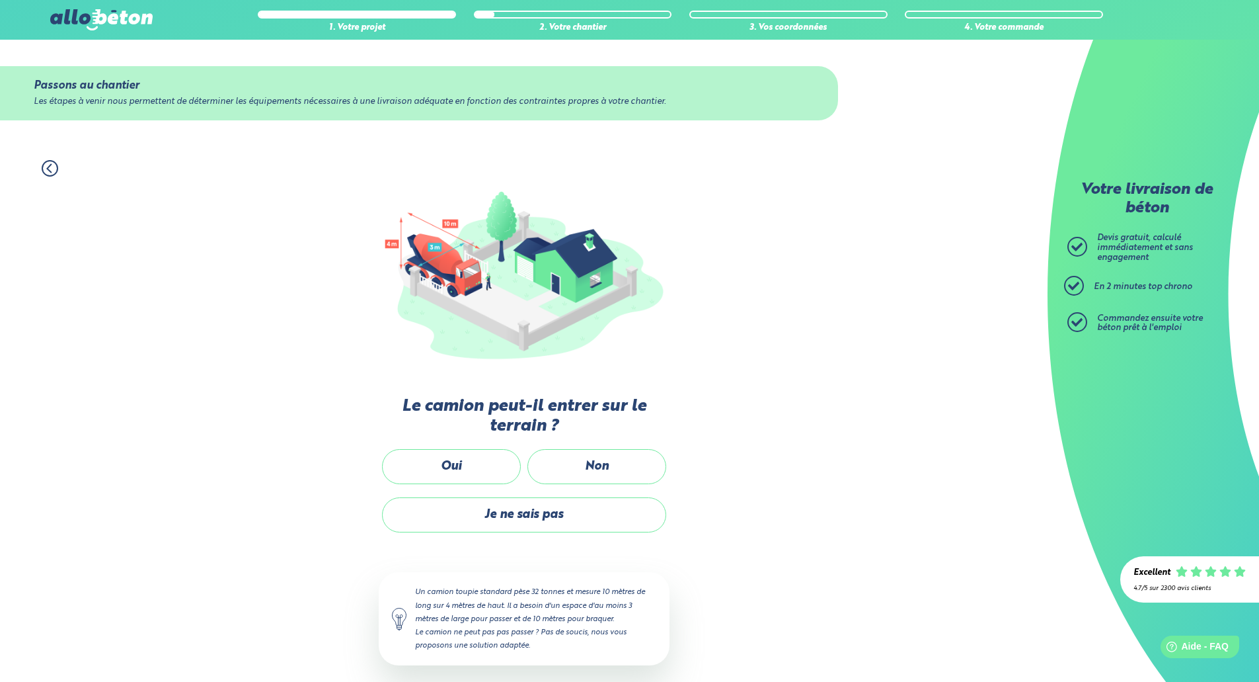
click at [559, 475] on label "Non" at bounding box center [596, 466] width 139 height 35
click at [0, 0] on input "Non" at bounding box center [0, 0] width 0 height 0
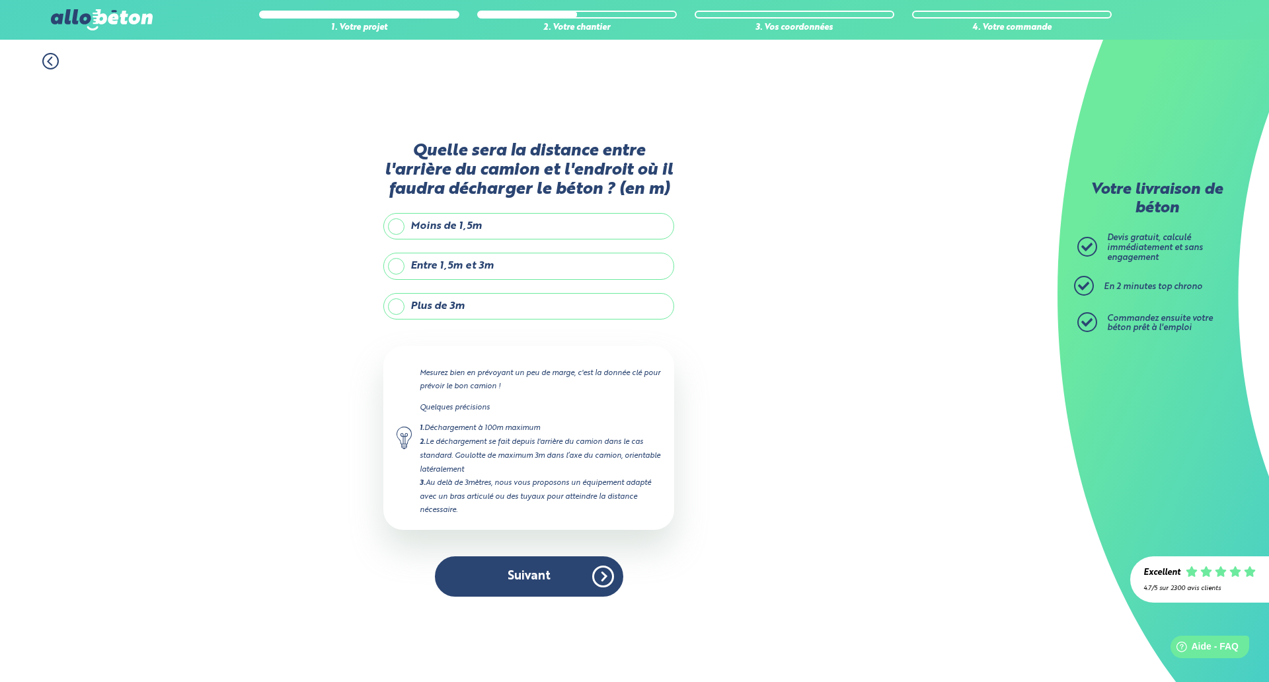
click at [394, 311] on label "Plus de 3m" at bounding box center [528, 306] width 291 height 26
click at [0, 0] on input "Plus de 3m" at bounding box center [0, 0] width 0 height 0
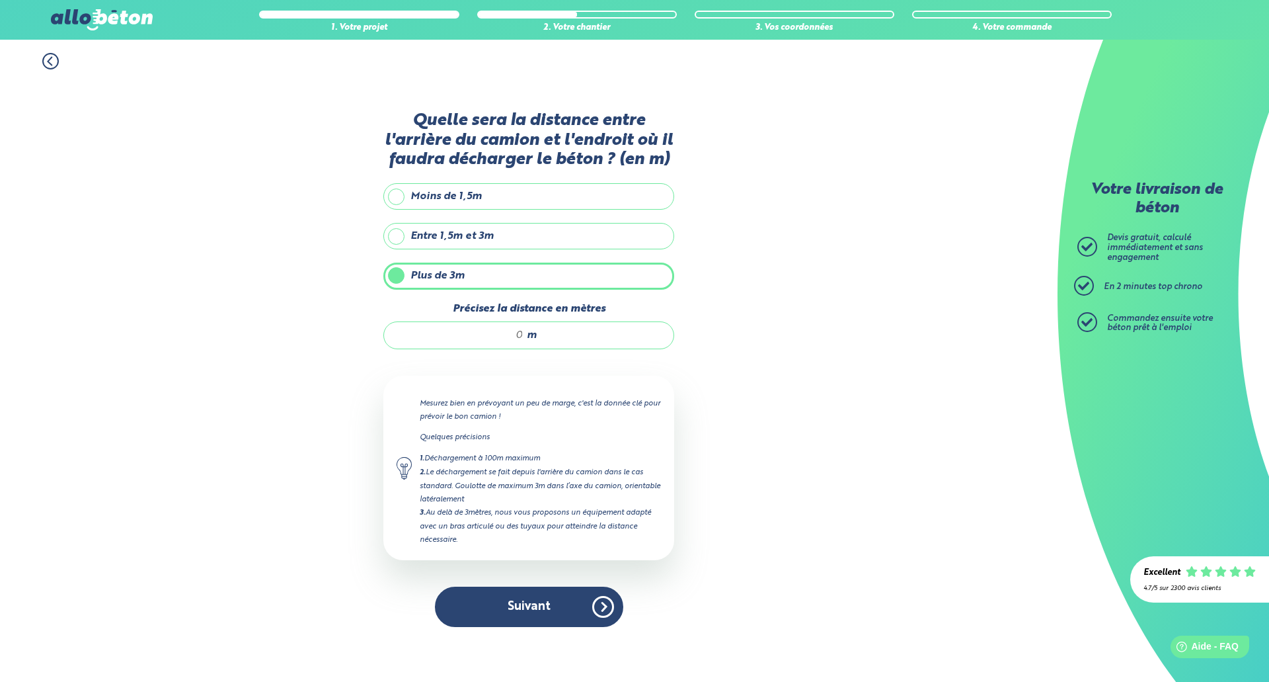
click at [519, 338] on input "Précisez la distance en mètres" at bounding box center [460, 335] width 126 height 13
click at [520, 338] on input "Précisez la distance en mètres" at bounding box center [460, 335] width 126 height 13
type input "14"
click at [527, 589] on button "Suivant" at bounding box center [529, 606] width 188 height 40
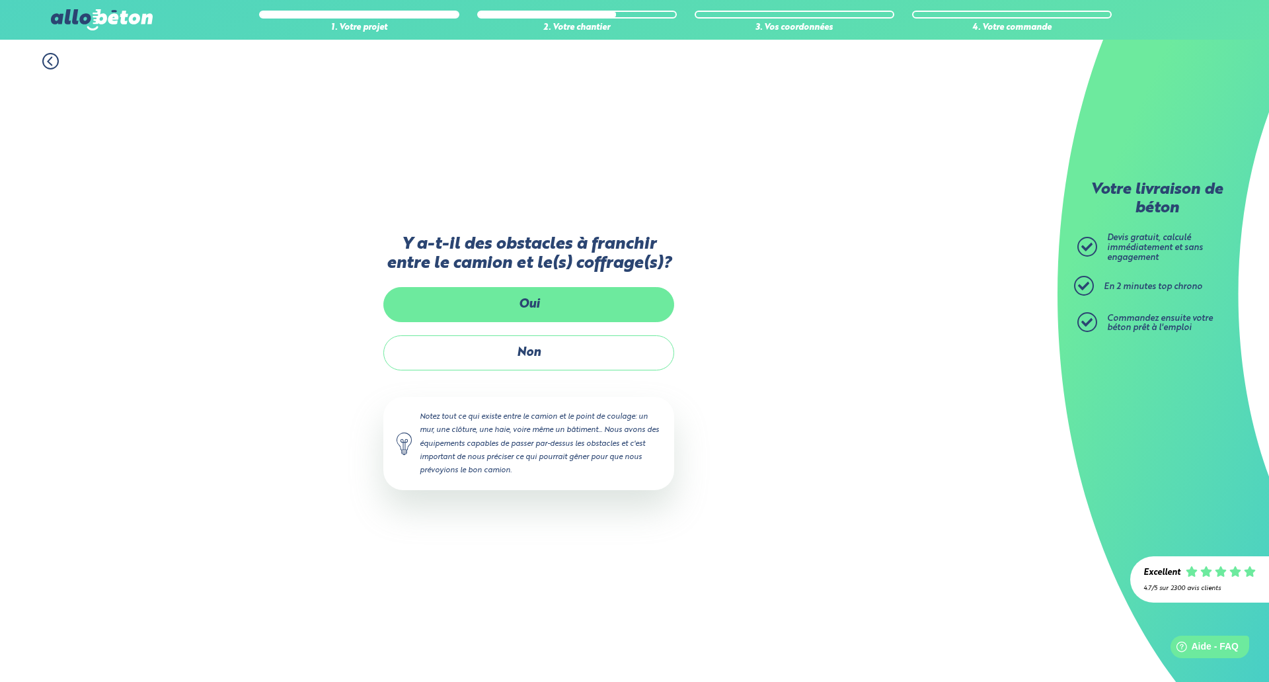
click at [477, 313] on label "Oui" at bounding box center [528, 304] width 291 height 35
click at [0, 0] on input "Oui" at bounding box center [0, 0] width 0 height 0
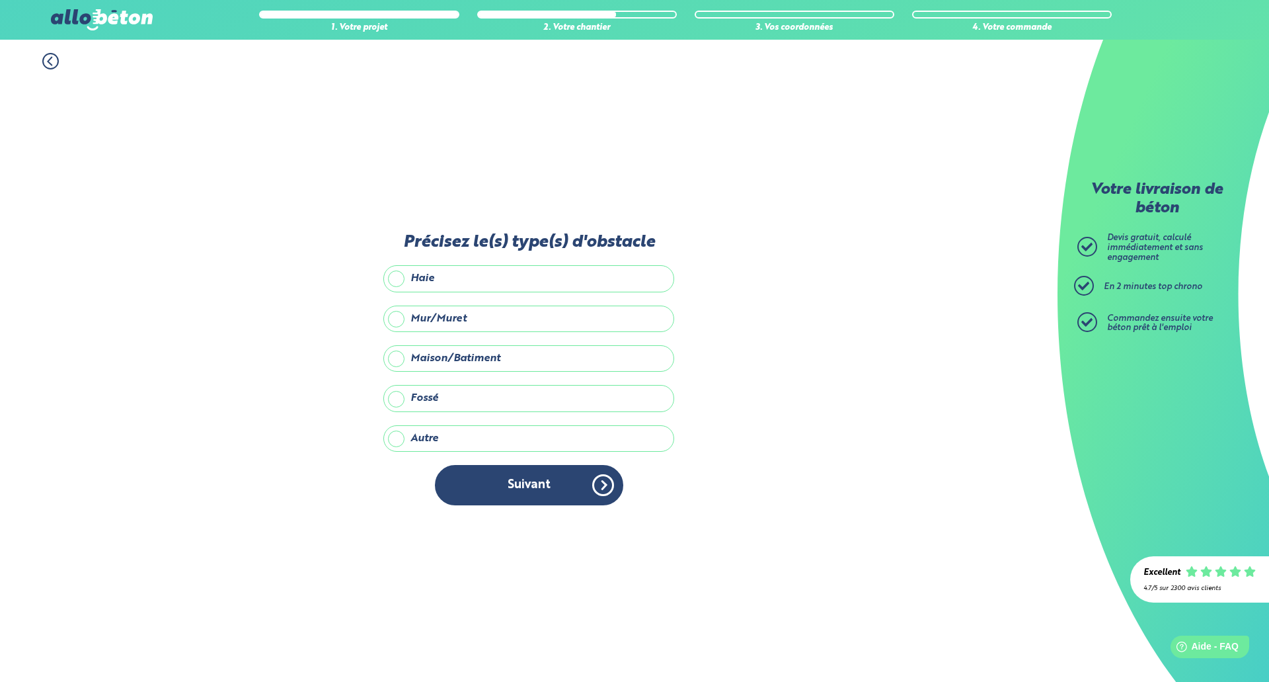
click at [409, 354] on label "Maison/Batiment" at bounding box center [528, 358] width 291 height 26
click at [0, 0] on input "Maison/Batiment" at bounding box center [0, 0] width 0 height 0
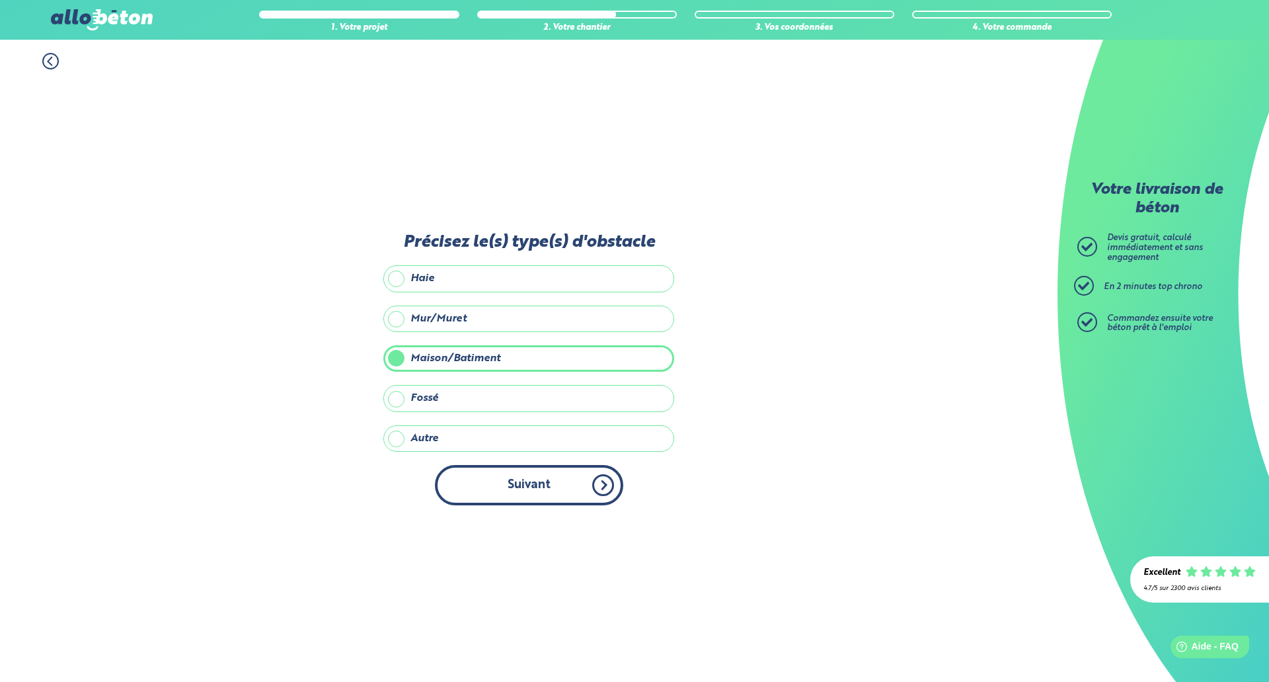
click at [551, 479] on button "Suivant" at bounding box center [529, 485] width 188 height 40
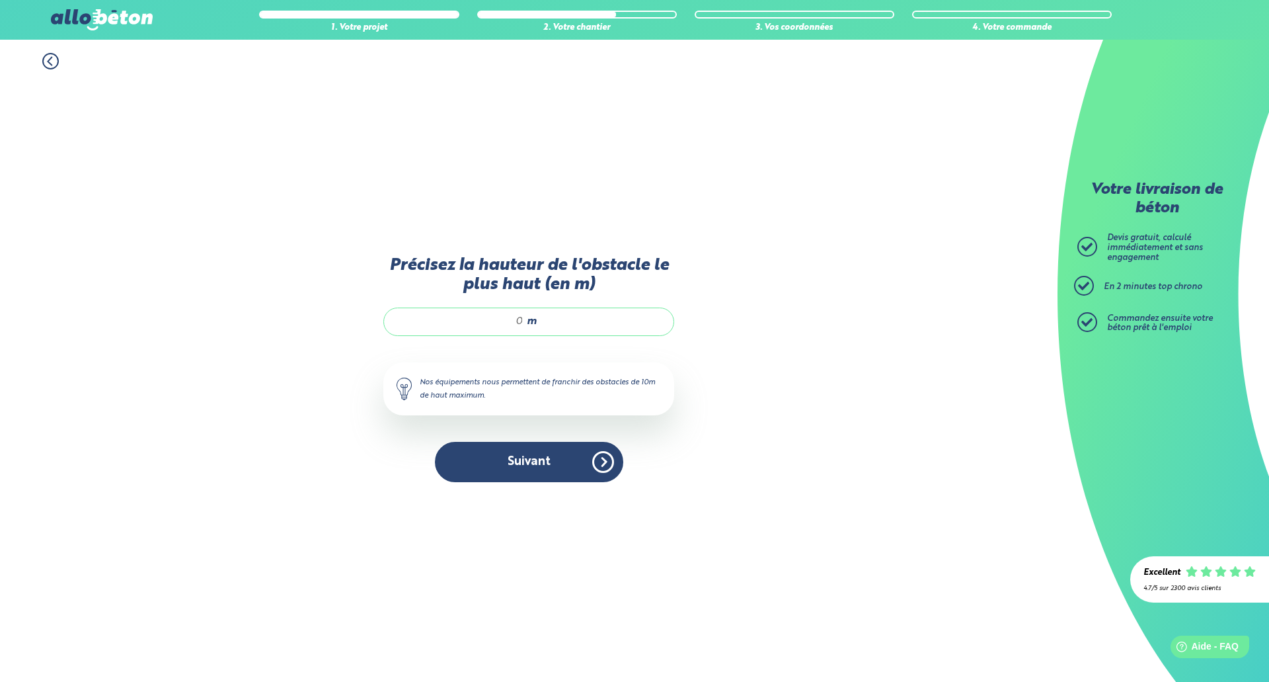
click at [494, 322] on input "Précisez la hauteur de l'obstacle le plus haut (en m)" at bounding box center [460, 321] width 126 height 13
type input "6"
click at [531, 449] on button "Suivant" at bounding box center [529, 462] width 188 height 40
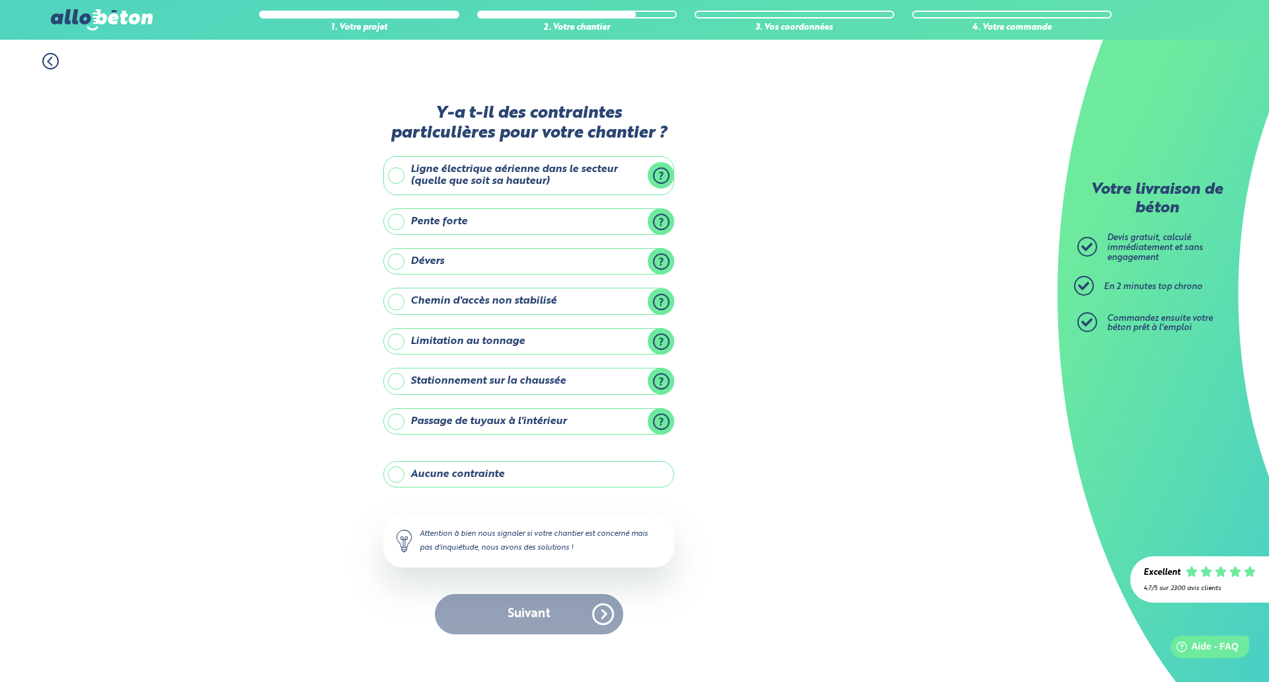
click at [662, 344] on label "Limitation au tonnage" at bounding box center [528, 341] width 291 height 26
click at [0, 0] on input "Limitation au tonnage" at bounding box center [0, 0] width 0 height 0
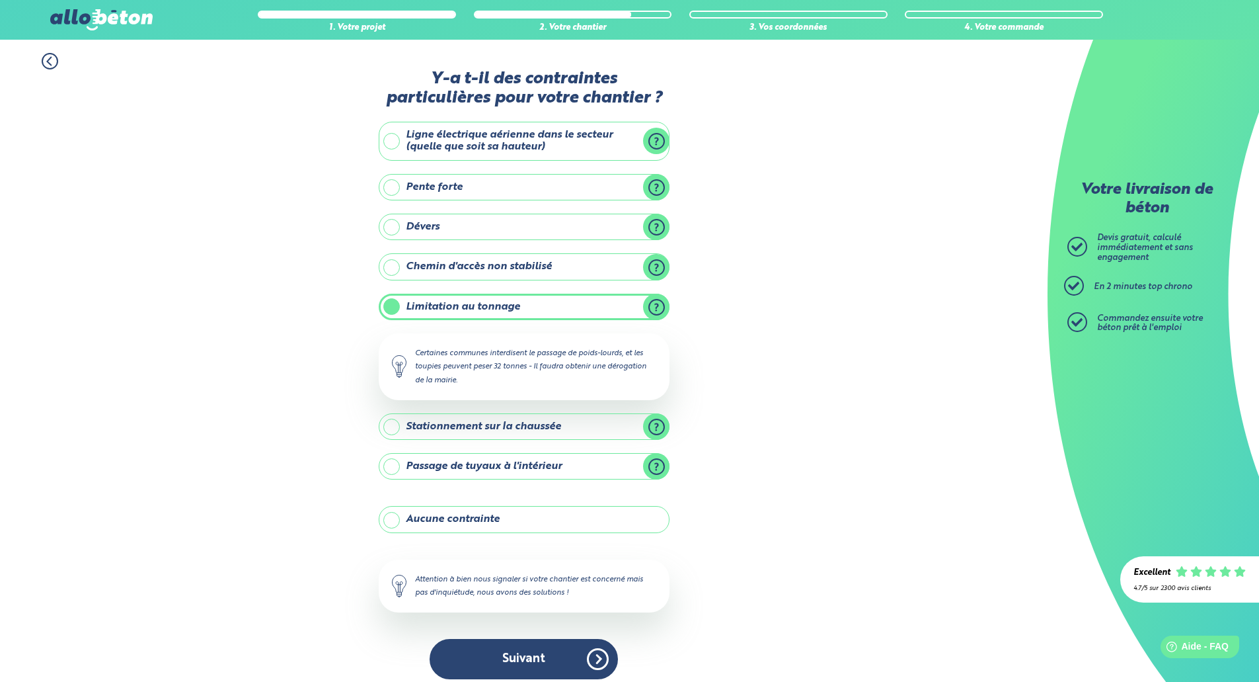
click at [394, 309] on label "Limitation au tonnage" at bounding box center [524, 306] width 291 height 26
click at [0, 0] on input "Limitation au tonnage" at bounding box center [0, 0] width 0 height 0
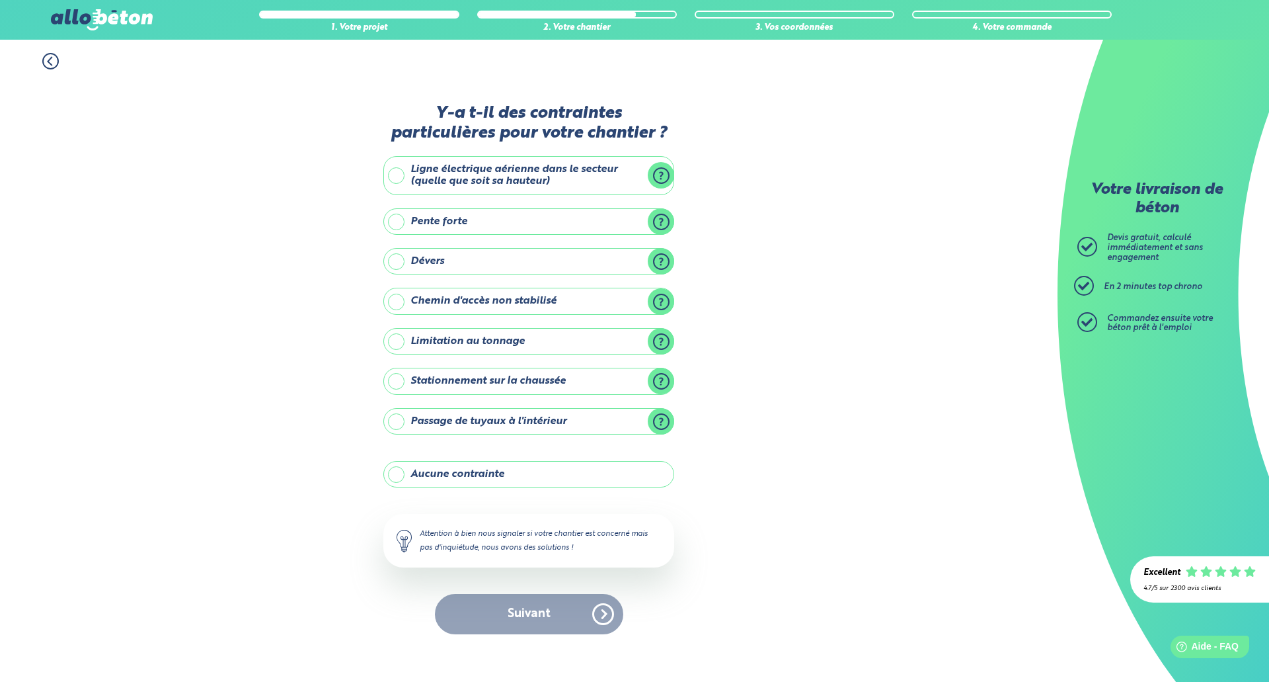
click at [458, 387] on label "Stationnement sur la chaussée" at bounding box center [528, 381] width 291 height 26
click at [0, 0] on input "Stationnement sur la chaussée" at bounding box center [0, 0] width 0 height 0
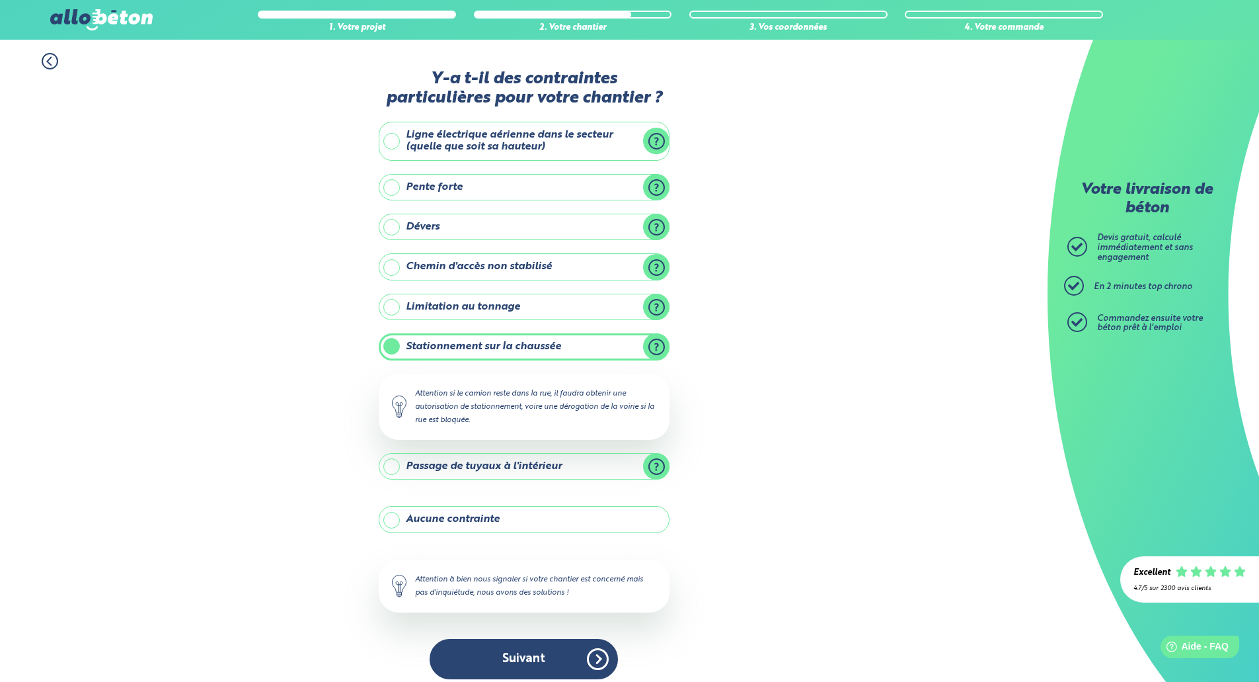
click at [662, 226] on label "Dévers" at bounding box center [524, 227] width 291 height 26
click at [0, 0] on input "Dévers" at bounding box center [0, 0] width 0 height 0
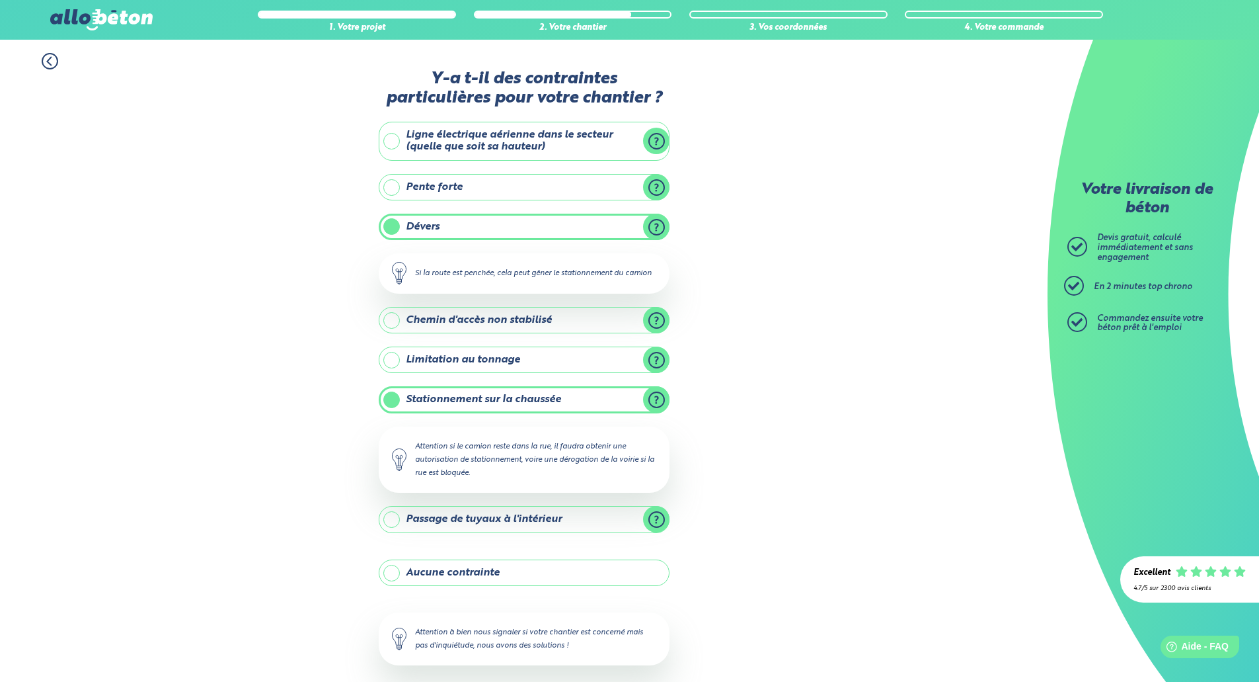
click at [662, 226] on label "Dévers" at bounding box center [524, 227] width 291 height 26
click at [0, 0] on input "Dévers" at bounding box center [0, 0] width 0 height 0
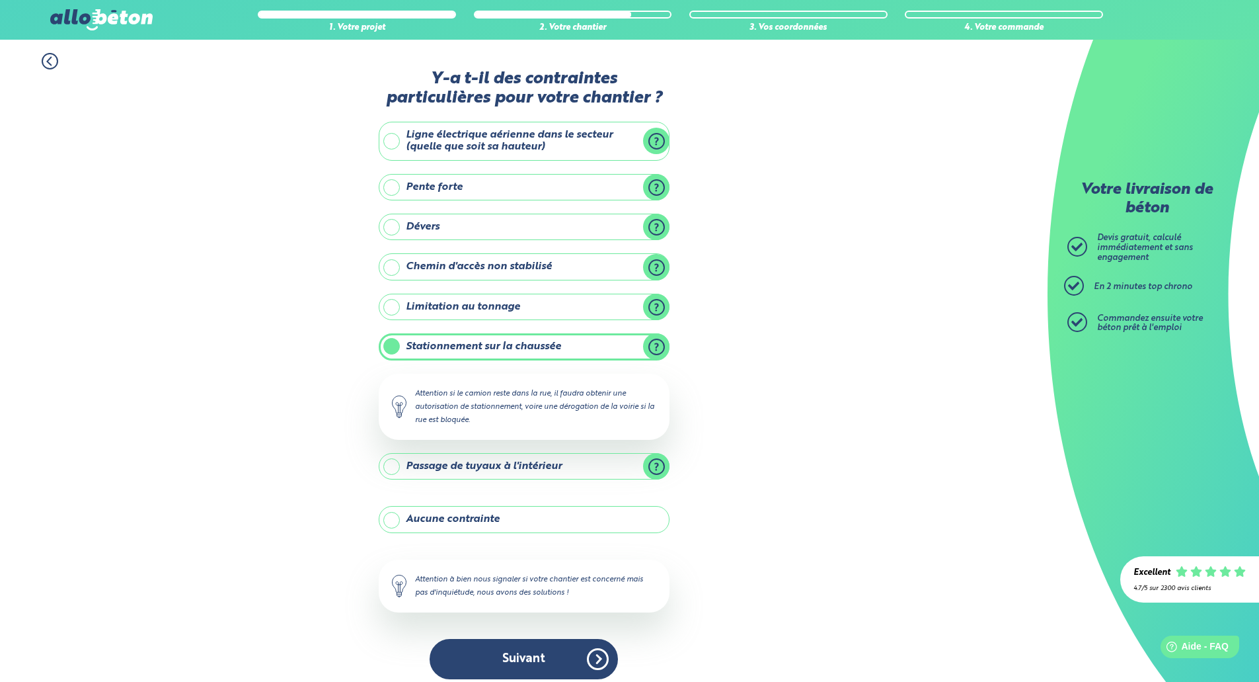
click at [655, 194] on label "Pente forte" at bounding box center [524, 187] width 291 height 26
click at [0, 0] on input "Pente forte" at bounding box center [0, 0] width 0 height 0
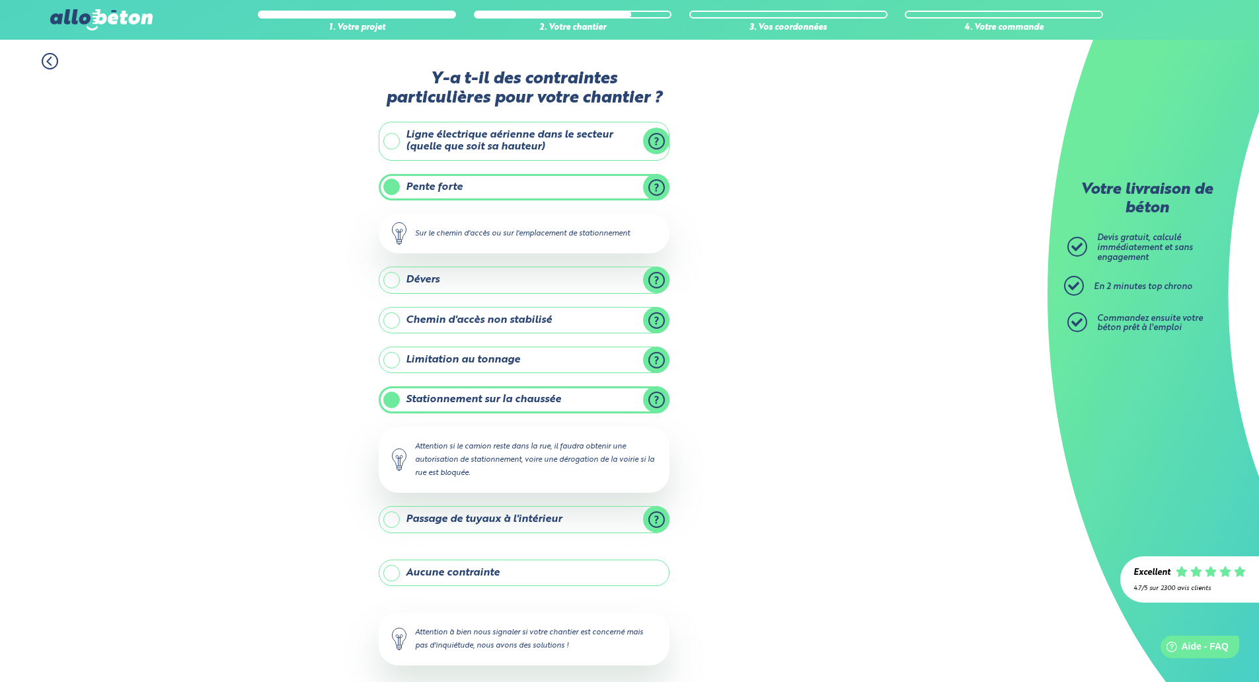
click at [660, 190] on label "Pente forte" at bounding box center [524, 187] width 291 height 26
click at [0, 0] on input "Pente forte" at bounding box center [0, 0] width 0 height 0
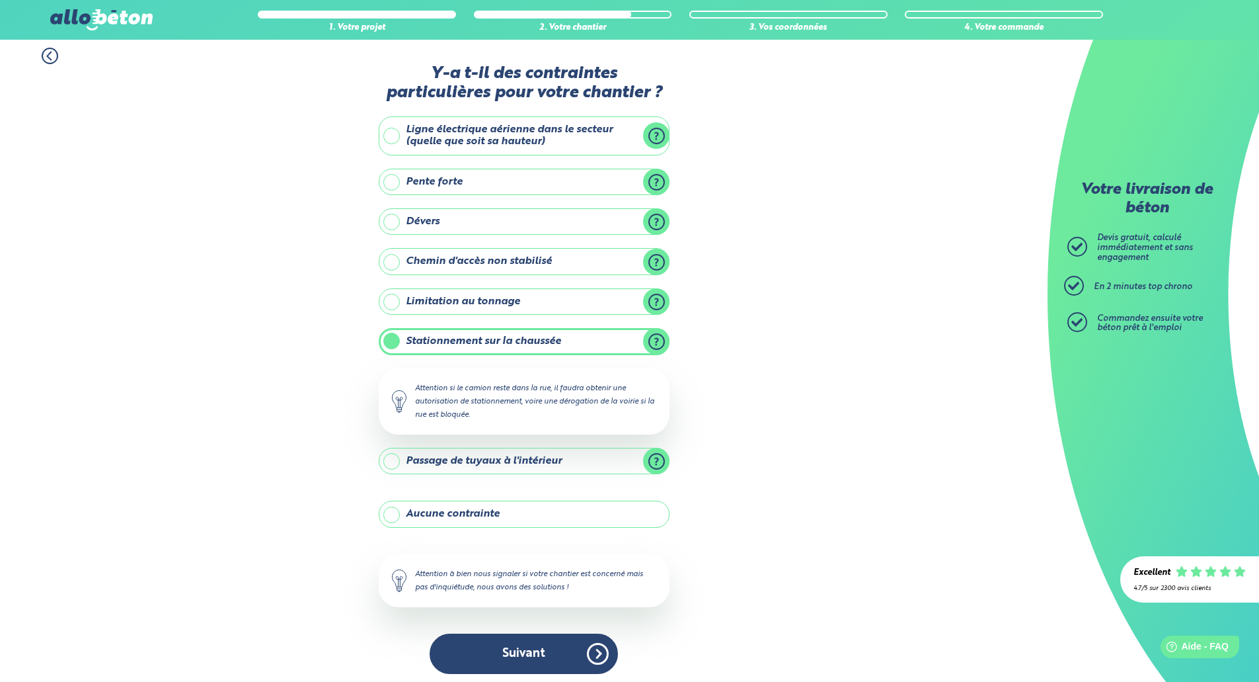
scroll to position [11, 0]
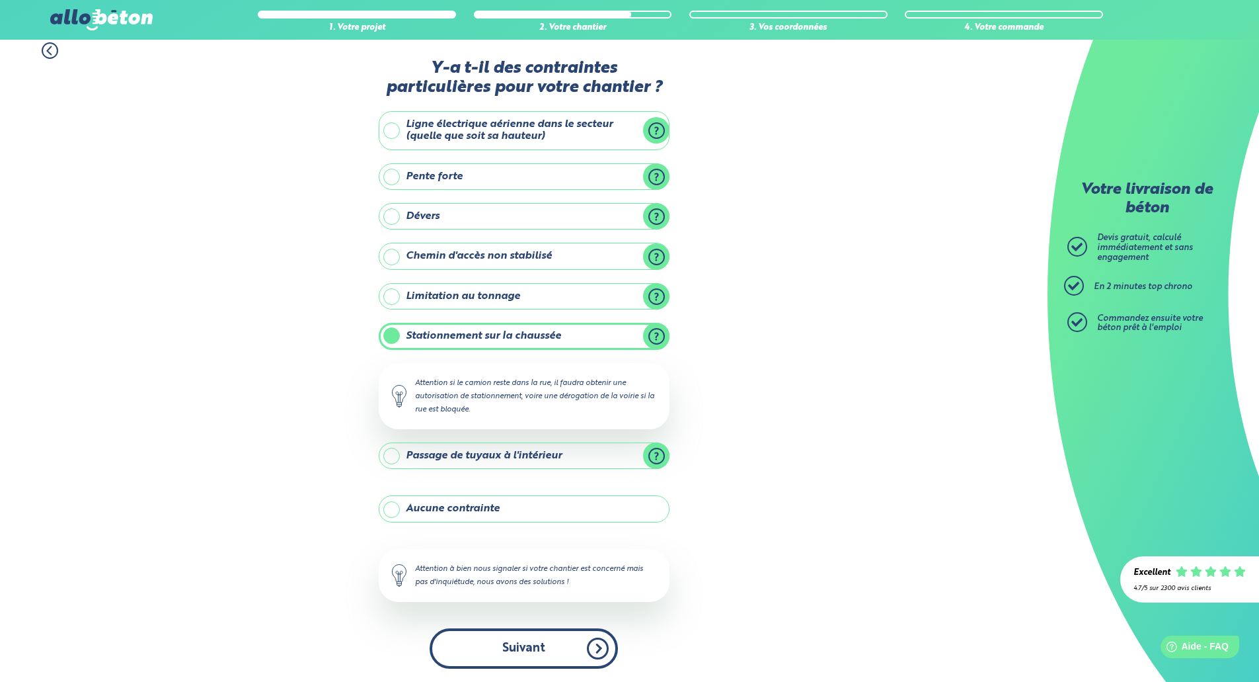
click at [554, 636] on button "Suivant" at bounding box center [524, 648] width 188 height 40
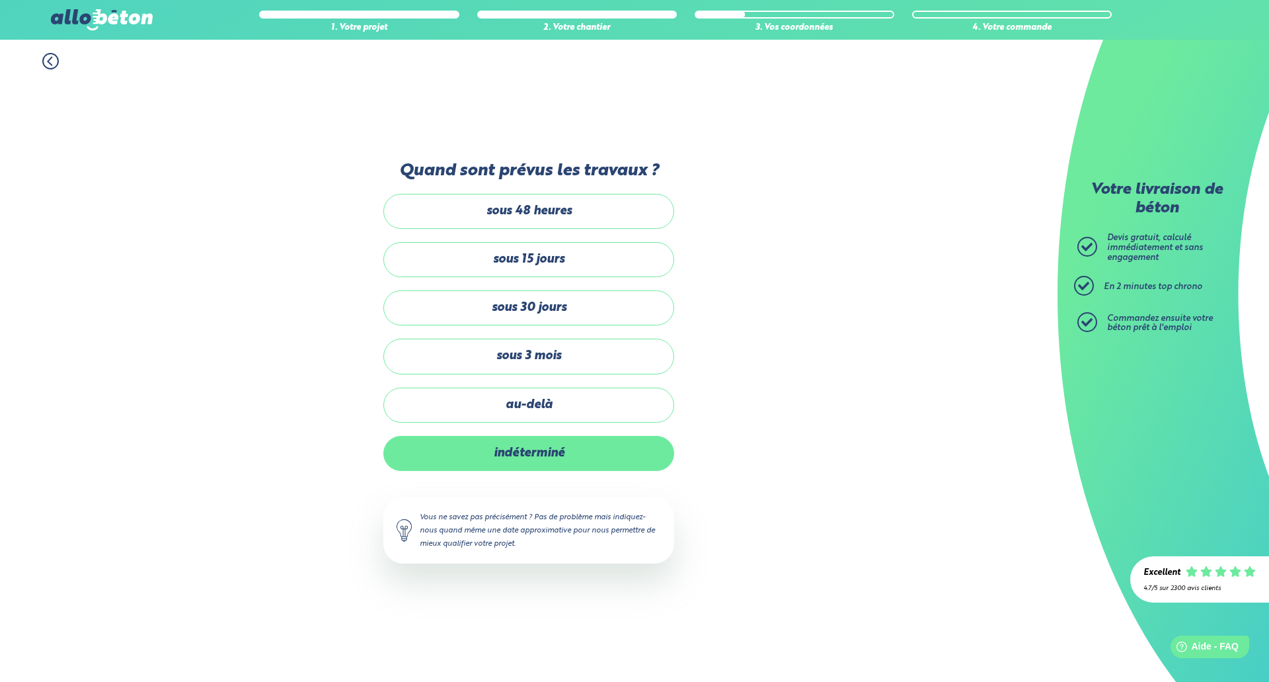
click at [568, 456] on label "indéterminé" at bounding box center [528, 453] width 291 height 35
click at [0, 0] on input "indéterminé" at bounding box center [0, 0] width 0 height 0
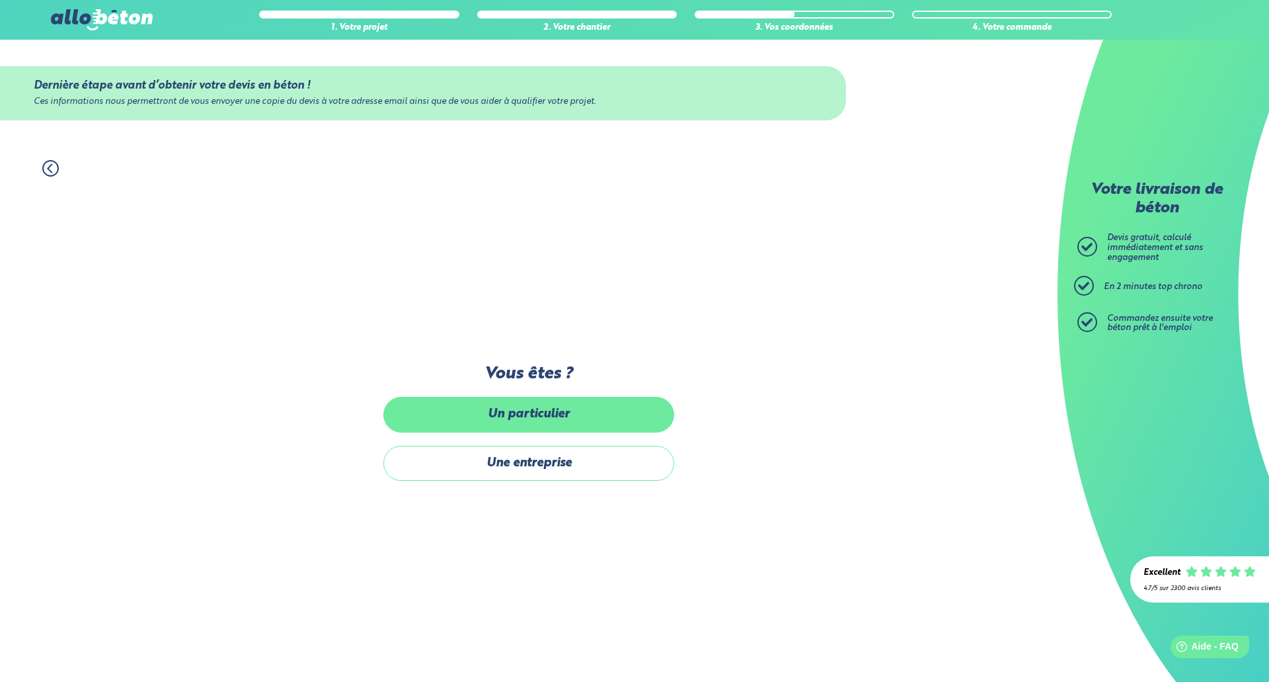
click at [572, 417] on label "Un particulier" at bounding box center [528, 414] width 291 height 35
click at [0, 0] on input "Un particulier" at bounding box center [0, 0] width 0 height 0
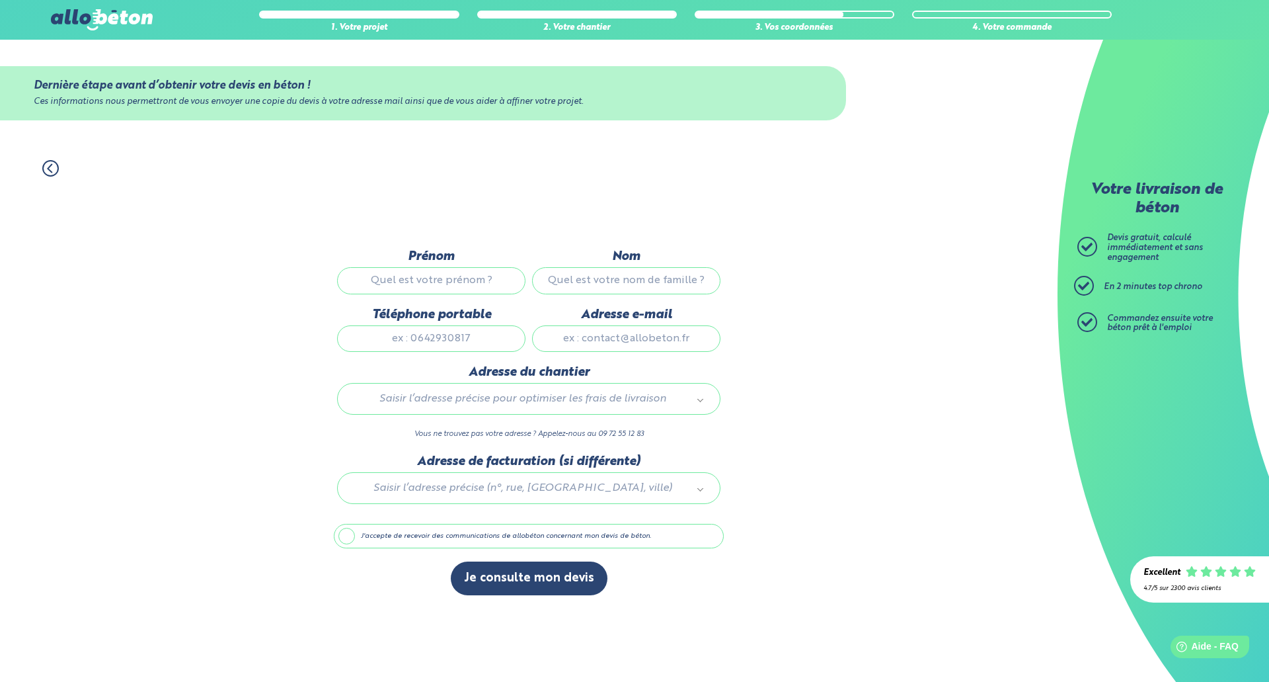
click at [480, 282] on input "Prénom" at bounding box center [431, 280] width 188 height 26
type input "Kevin"
type input "Dupont"
type input "0632081666"
type input "alpes-agencement@live.fr"
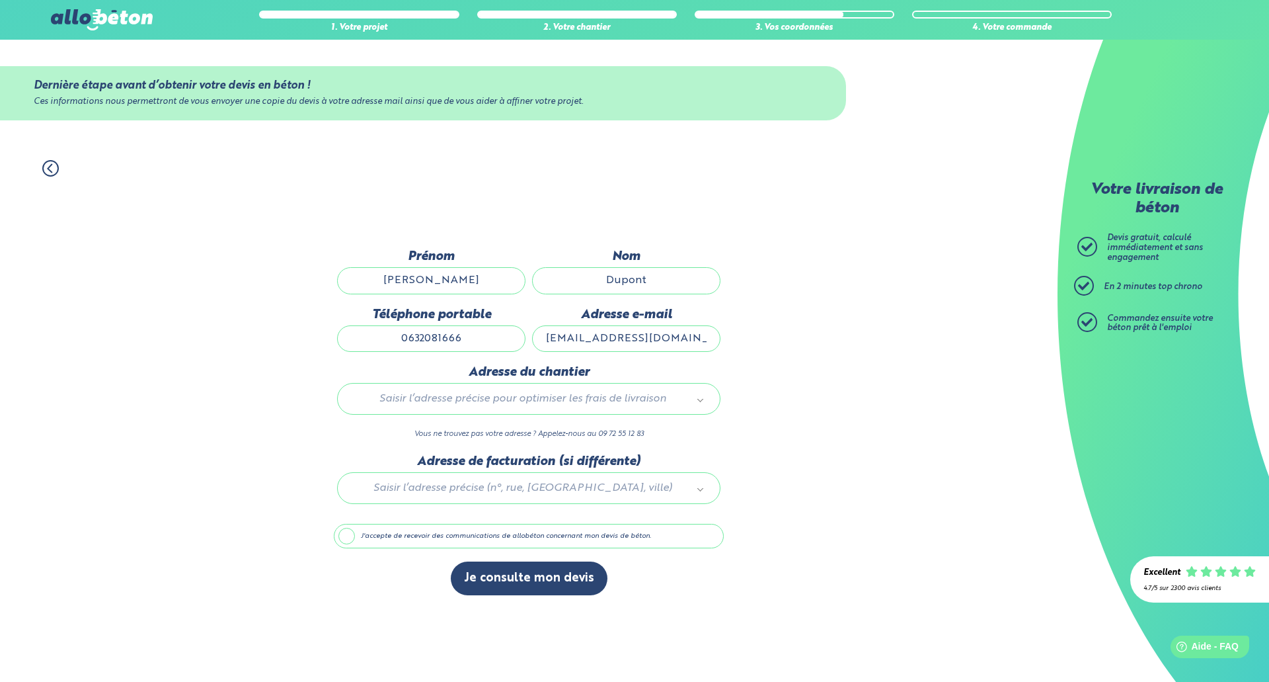
type input "15, route d'Uriage"
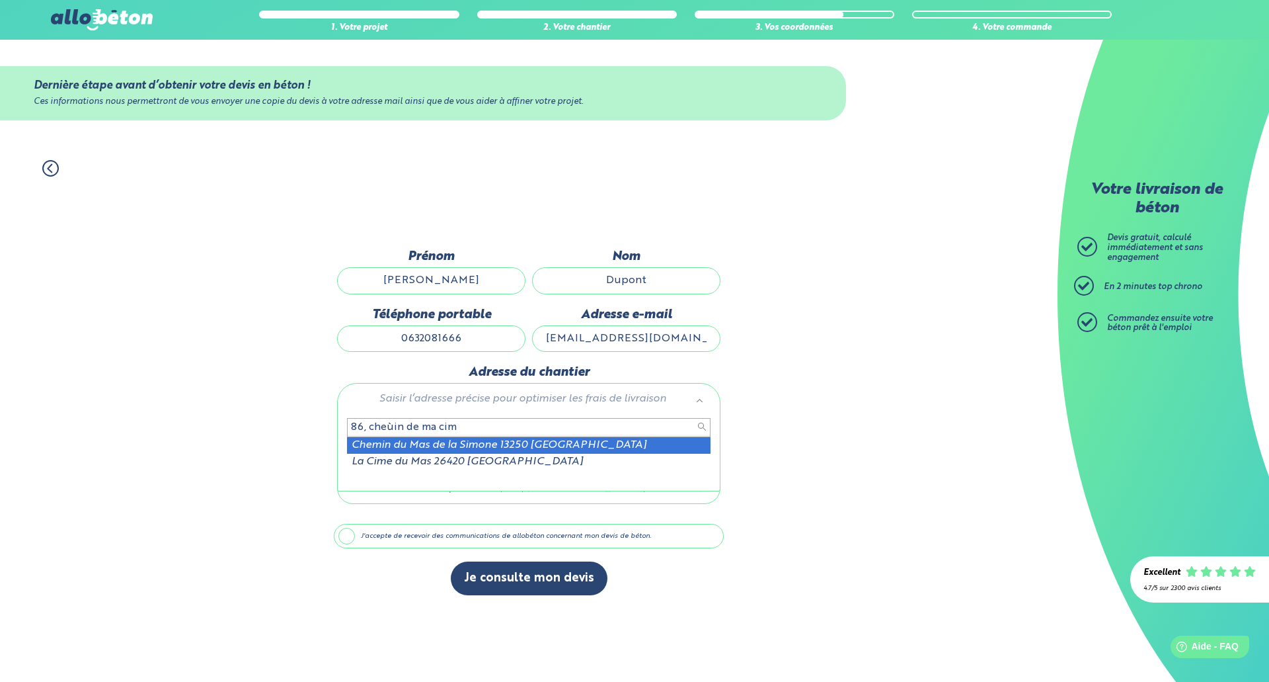
click at [388, 431] on input "86, cheùin de ma cim" at bounding box center [529, 427] width 364 height 19
click at [391, 431] on input "86, cheùin de ma cim" at bounding box center [529, 427] width 364 height 19
click at [488, 425] on input "86, chemin de ma cim" at bounding box center [529, 427] width 364 height 19
click at [436, 428] on input "86, chemin de ma cim" at bounding box center [529, 427] width 364 height 19
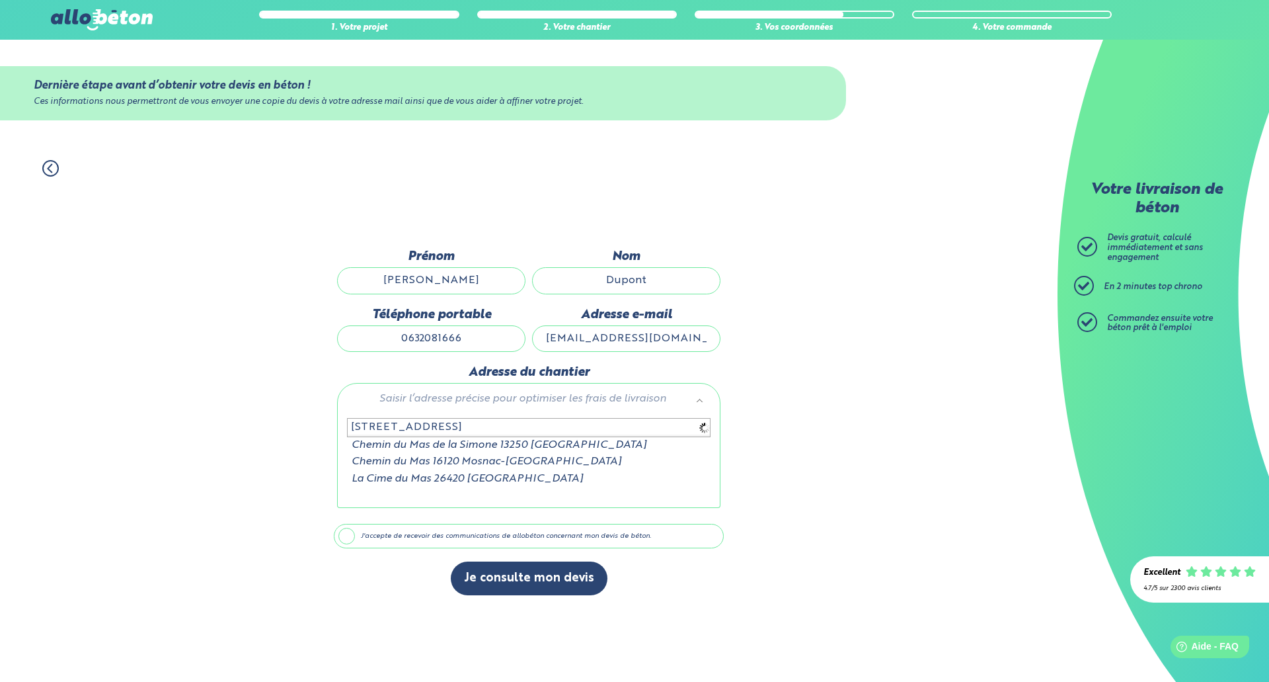
click at [475, 428] on input "86, chemin de la cim" at bounding box center [529, 427] width 364 height 19
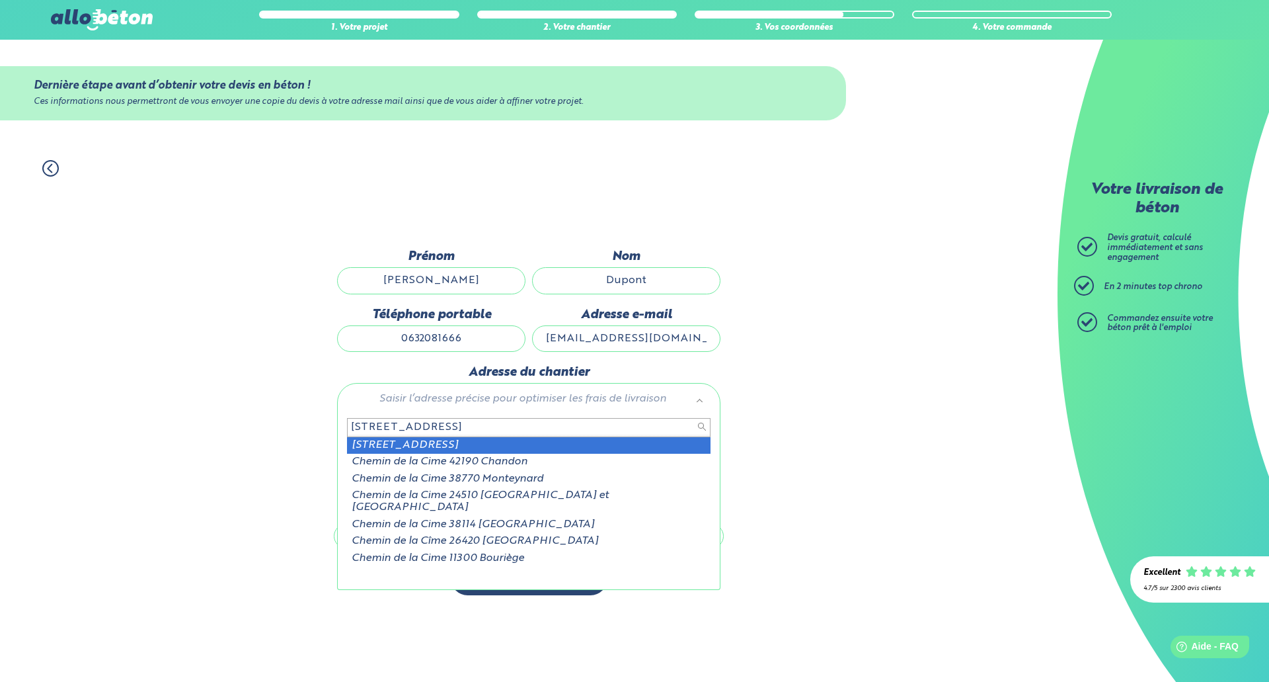
type input "86, chemin de la cim"
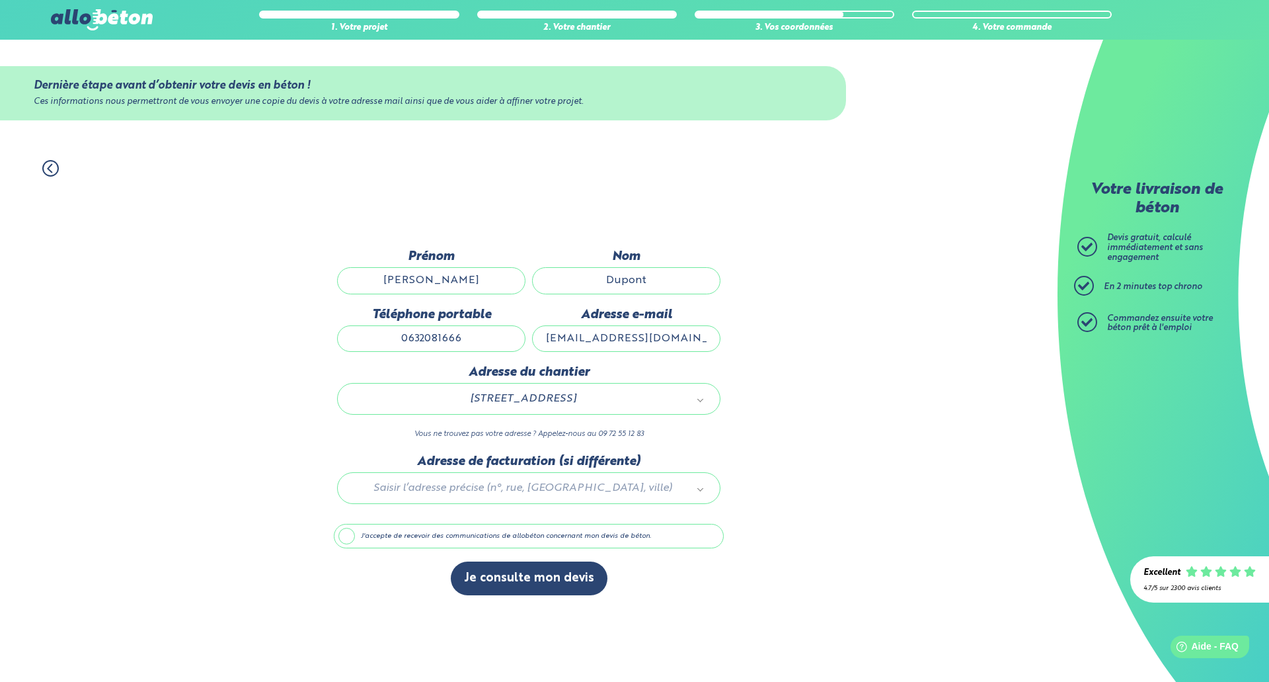
click at [262, 465] on div "1. Votre projet 2. Votre chantier 3. Vos coordonnées 4. Votre commande Dernière…" at bounding box center [529, 414] width 1058 height 535
click at [354, 537] on label "J'accepte de recevoir des communications de allobéton concernant mon devis de b…" at bounding box center [529, 536] width 390 height 25
click at [0, 0] on input "J'accepte de recevoir des communications de allobéton concernant mon devis de b…" at bounding box center [0, 0] width 0 height 0
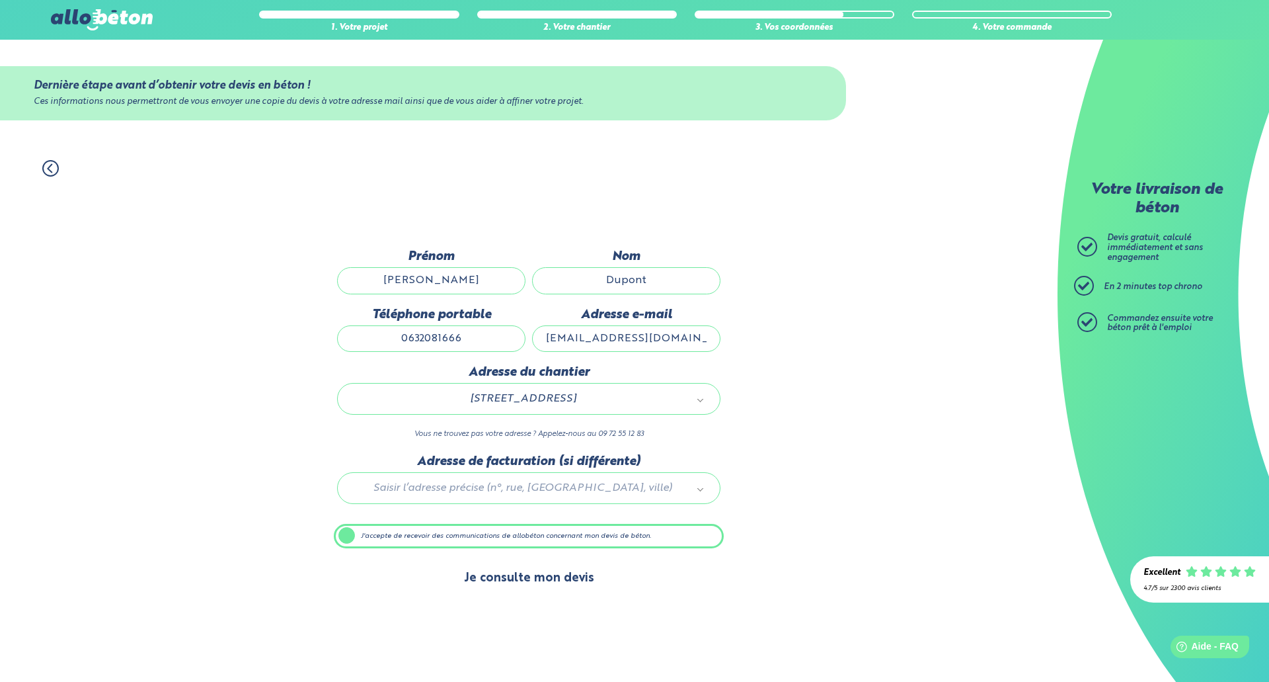
click at [518, 582] on button "Je consulte mon devis" at bounding box center [529, 578] width 157 height 34
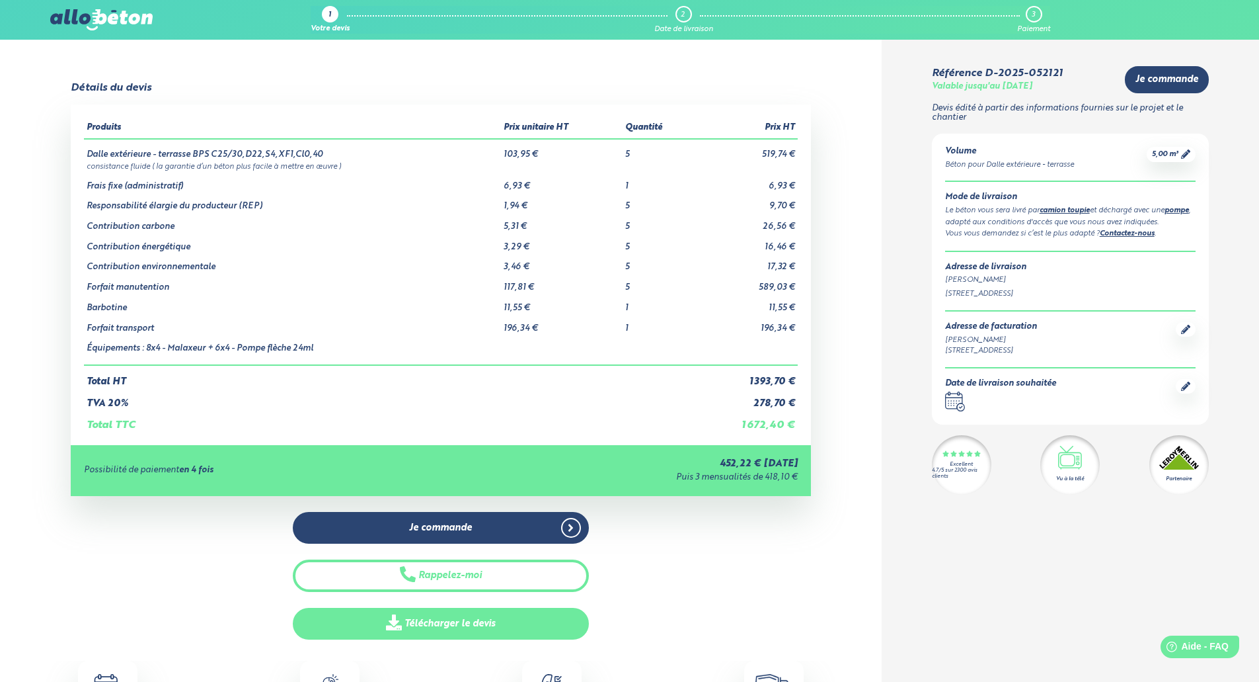
click at [455, 633] on link "Télécharger le devis" at bounding box center [441, 623] width 296 height 32
